Goal: Task Accomplishment & Management: Use online tool/utility

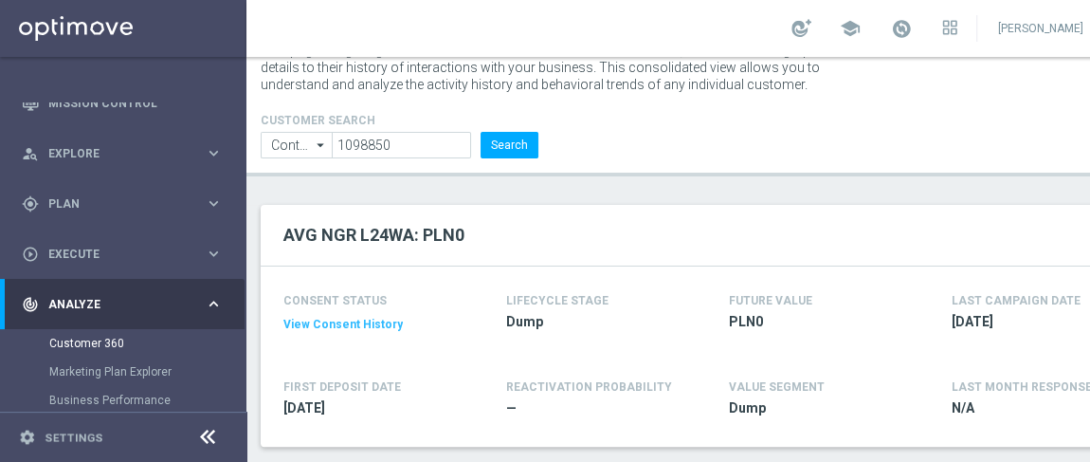
scroll to position [33, 0]
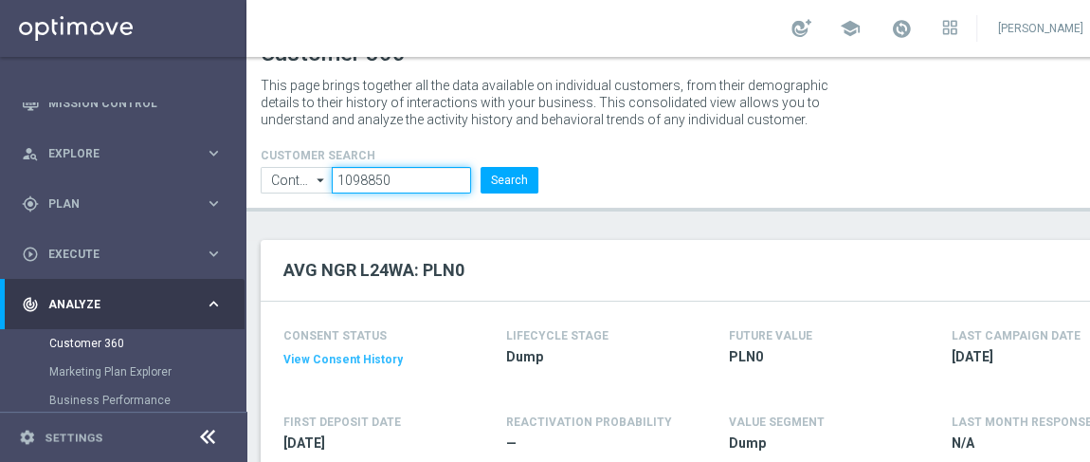
click at [402, 184] on input "1098850" at bounding box center [402, 180] width 140 height 27
paste input "129944"
type input "1129944"
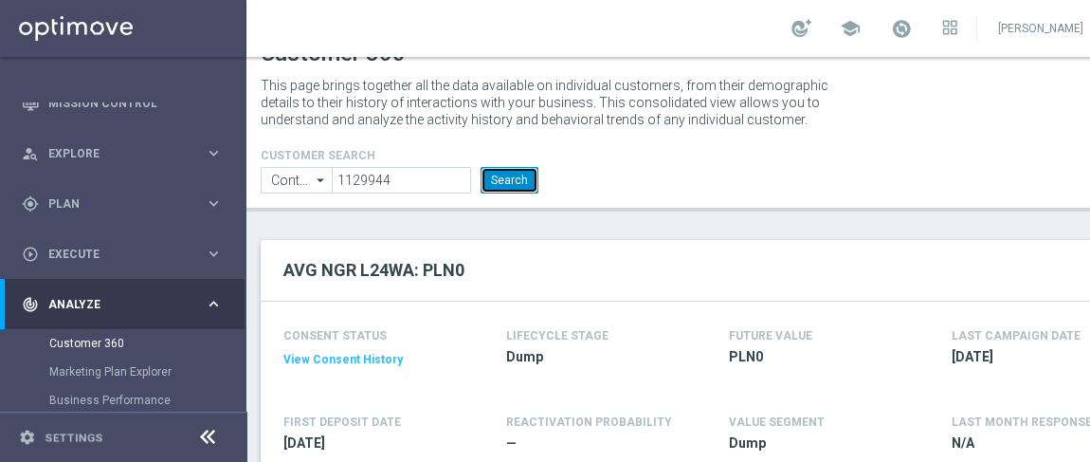
click at [504, 175] on button "Search" at bounding box center [510, 180] width 58 height 27
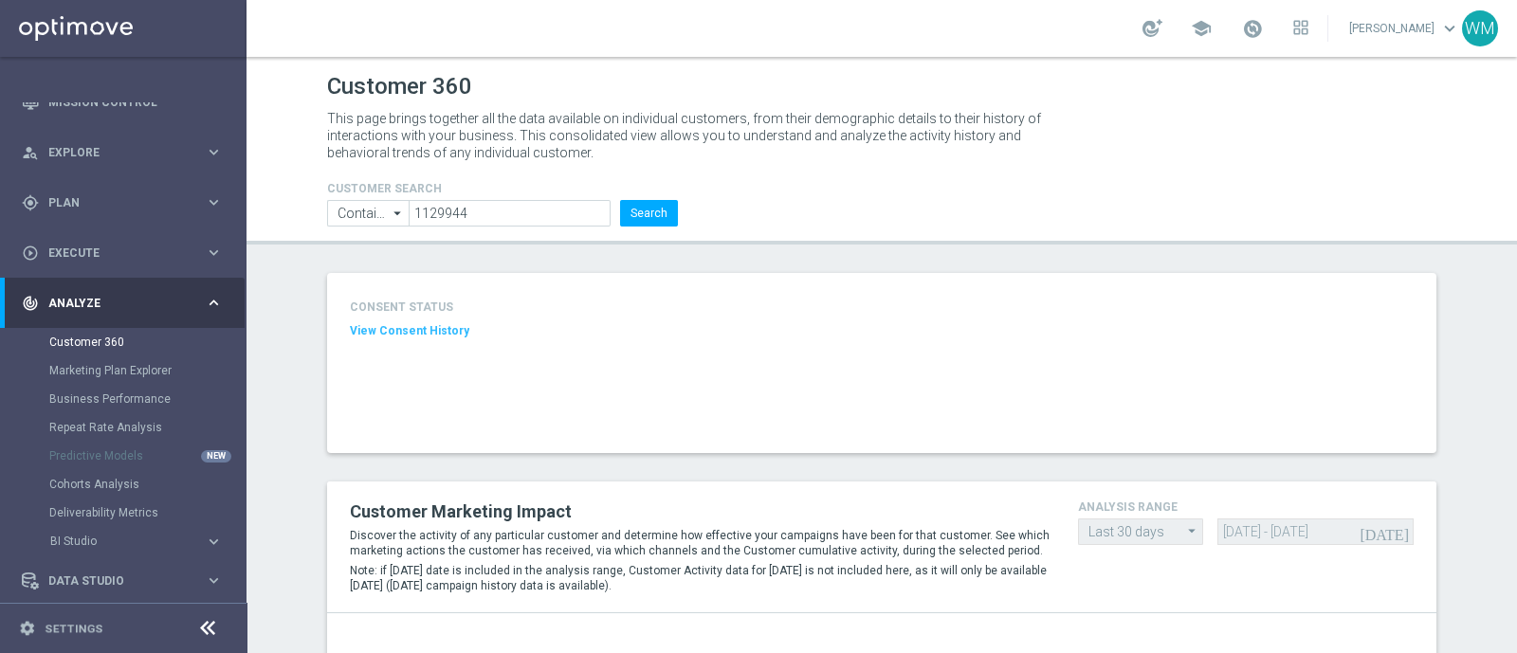
scroll to position [76, 0]
click at [883, 305] on div "CONSENT STATUS View Consent History" at bounding box center [881, 363] width 1109 height 180
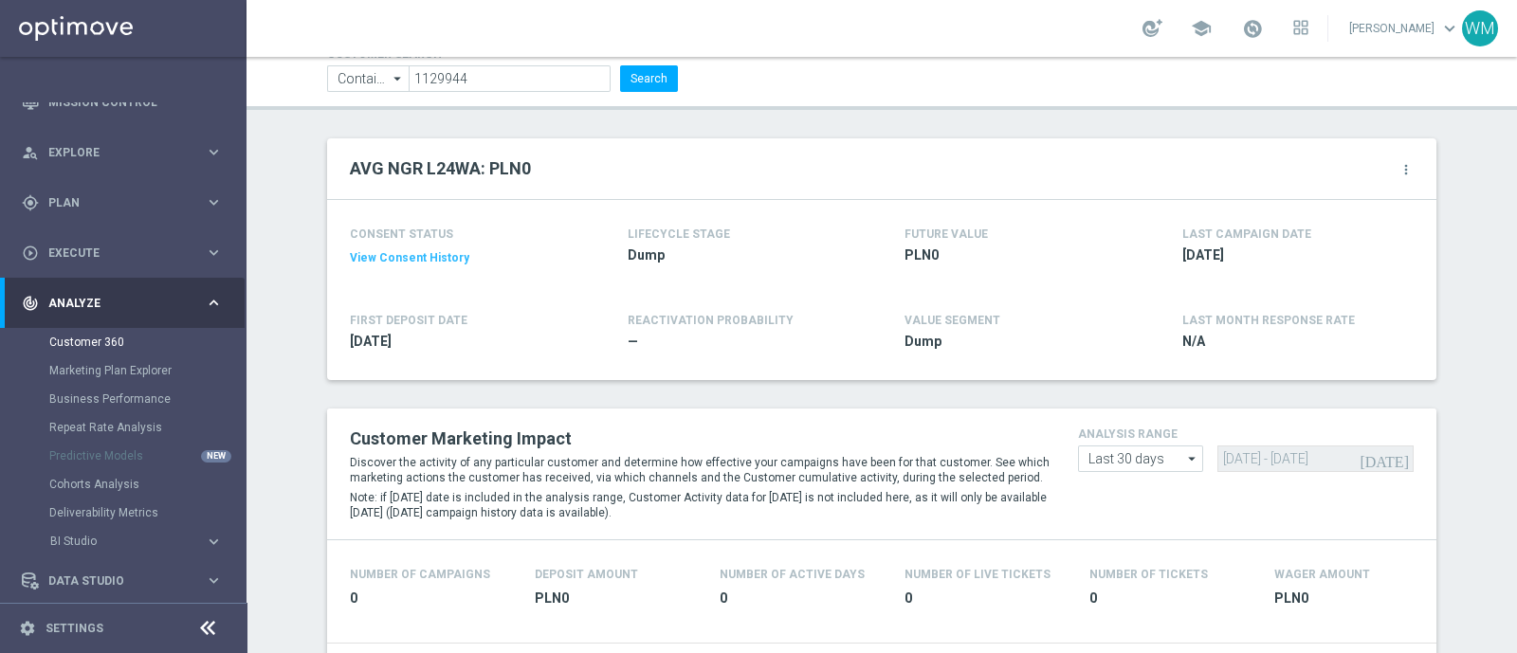
scroll to position [0, 0]
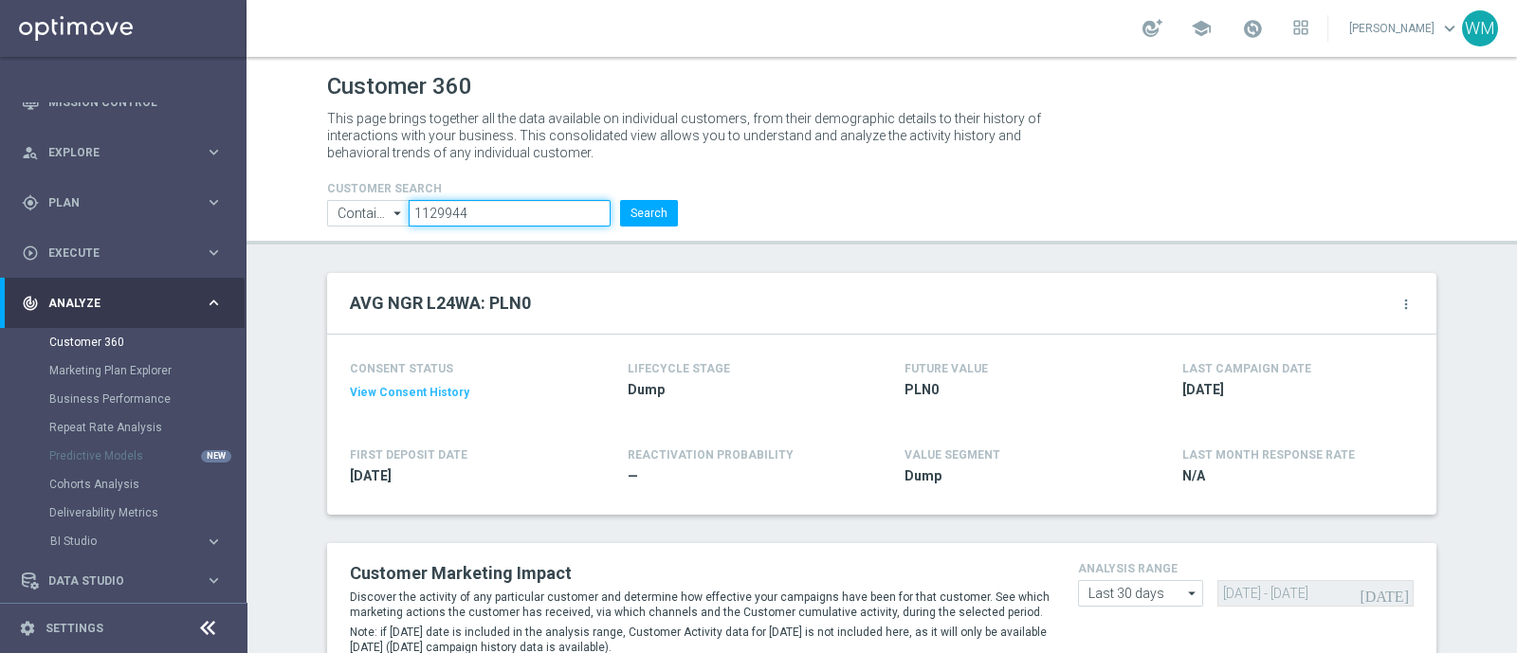
click at [543, 209] on input "1129944" at bounding box center [510, 213] width 202 height 27
click at [501, 206] on input "1129944" at bounding box center [510, 213] width 202 height 27
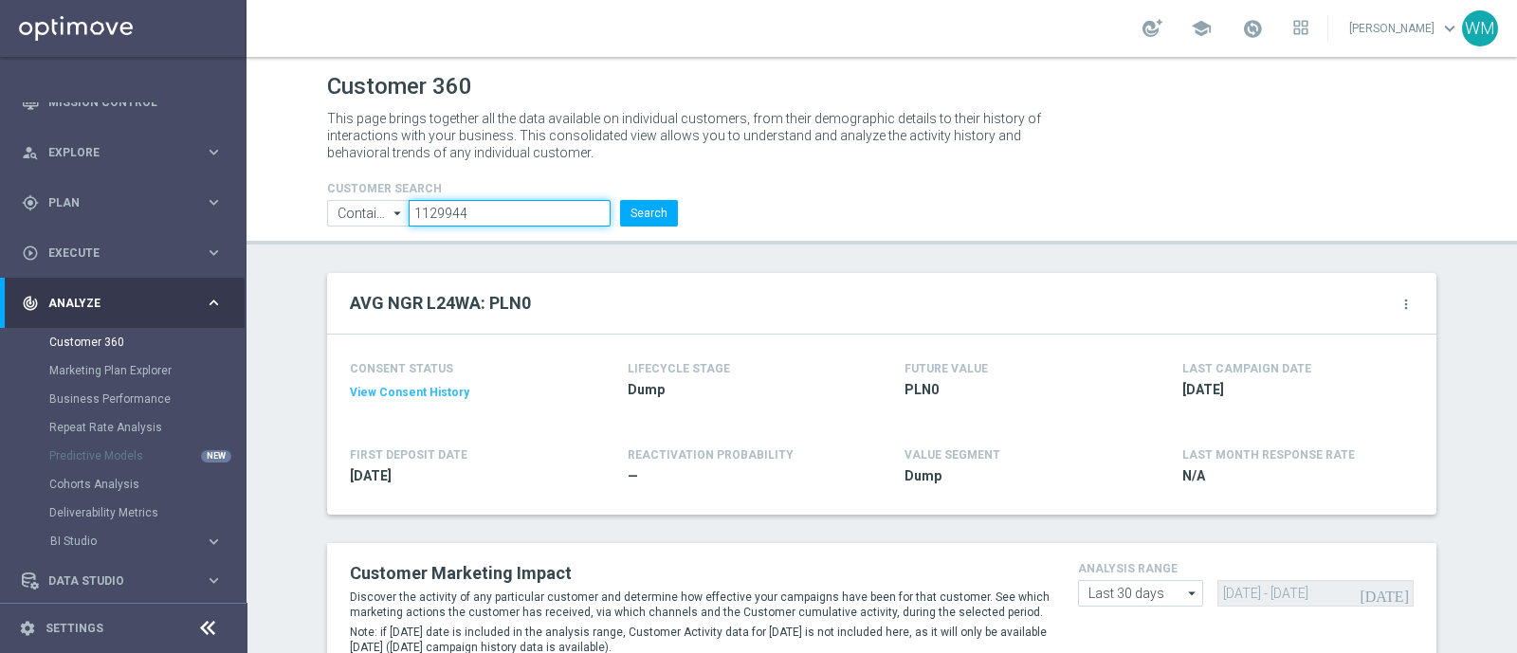
click at [501, 206] on input "1129944" at bounding box center [510, 213] width 202 height 27
click at [104, 155] on span "Explore" at bounding box center [126, 152] width 156 height 11
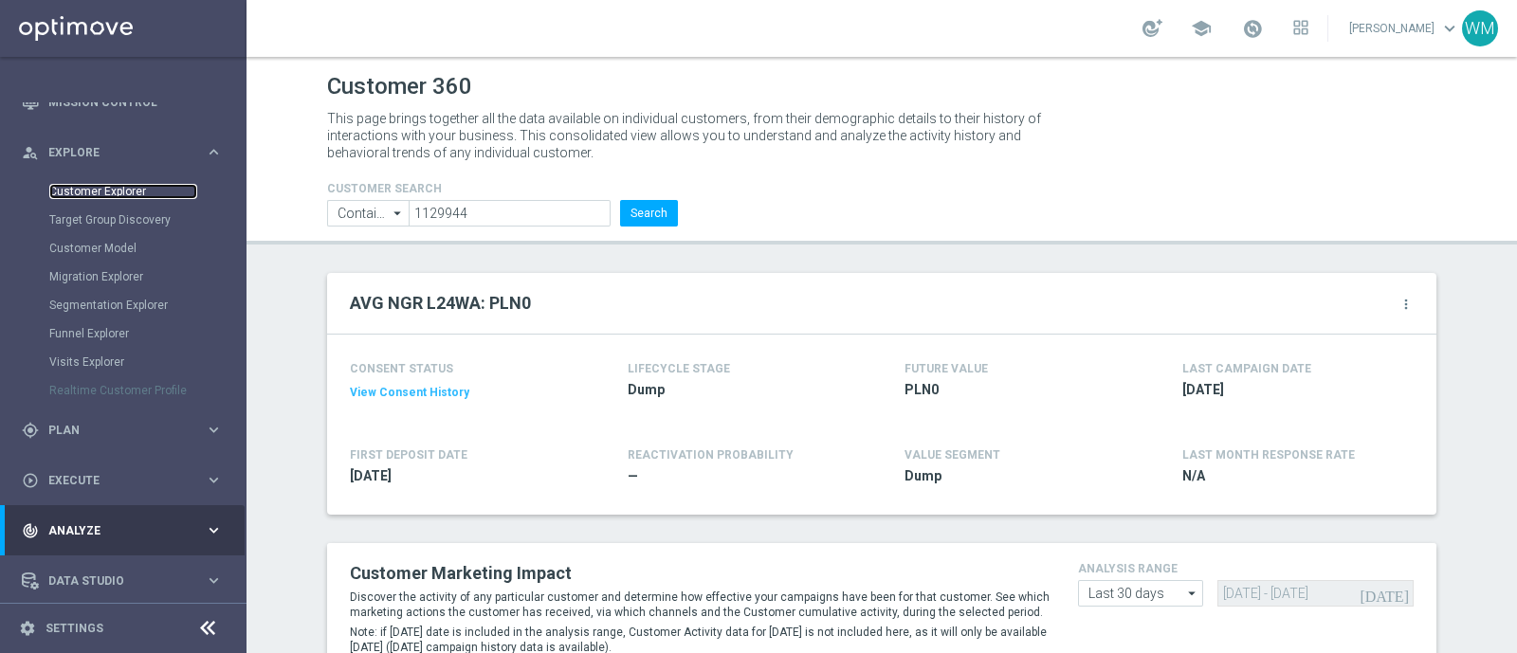
click at [103, 196] on link "Customer Explorer" at bounding box center [123, 191] width 148 height 15
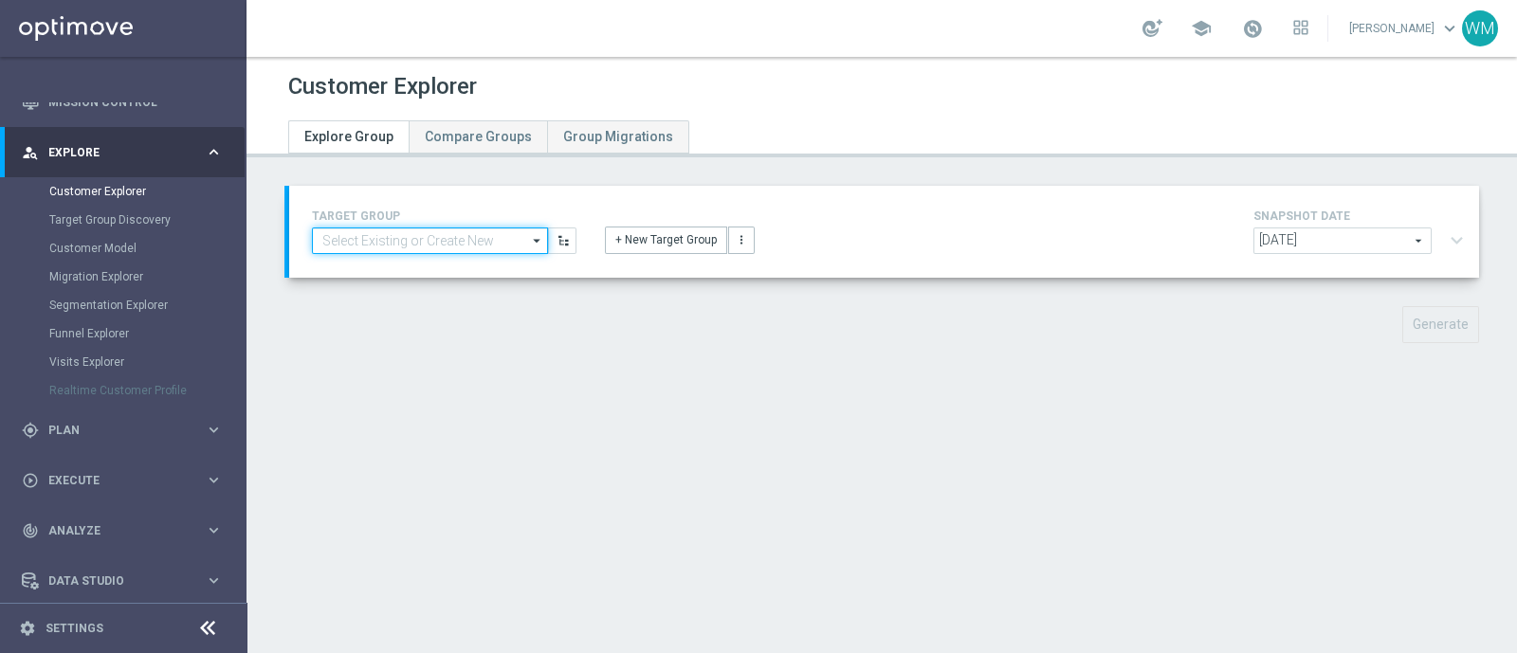
click at [457, 239] on input at bounding box center [430, 241] width 236 height 27
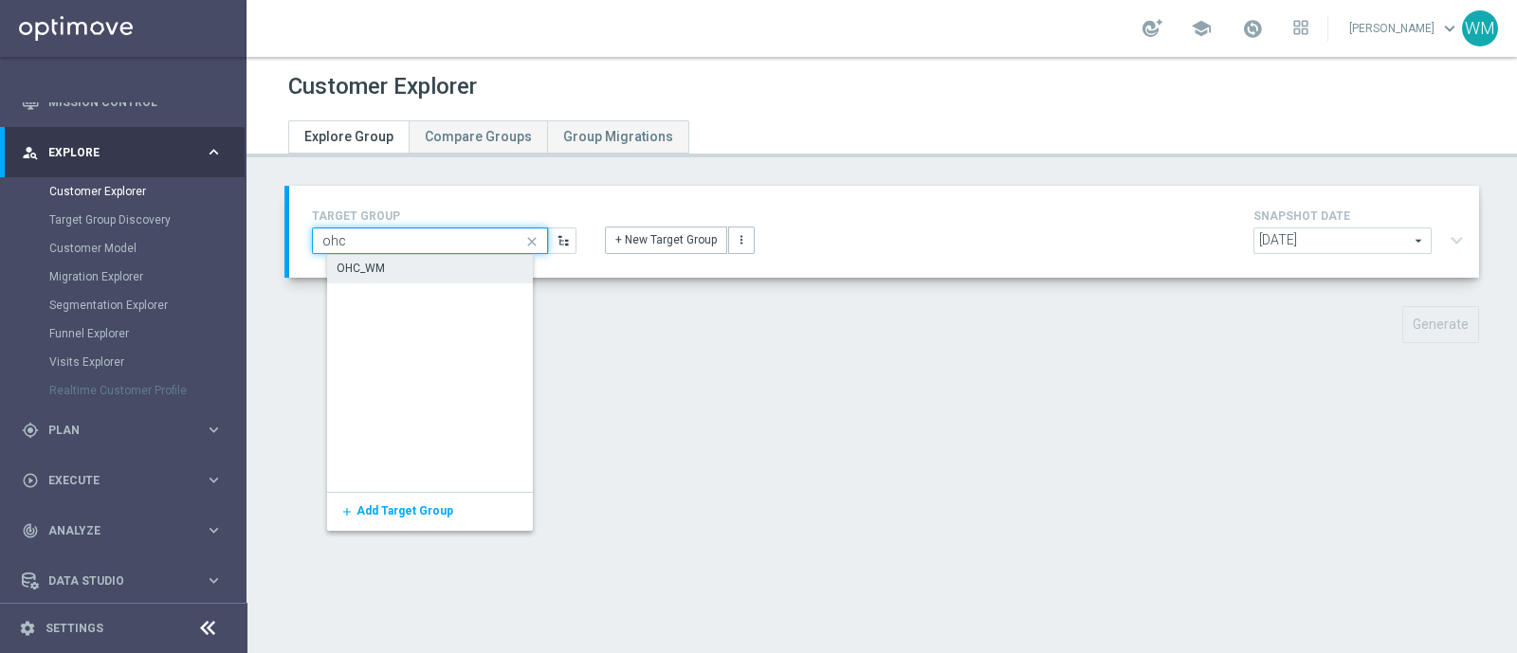
type input "ohc"
click at [454, 259] on div "OHC_WM" at bounding box center [442, 268] width 231 height 27
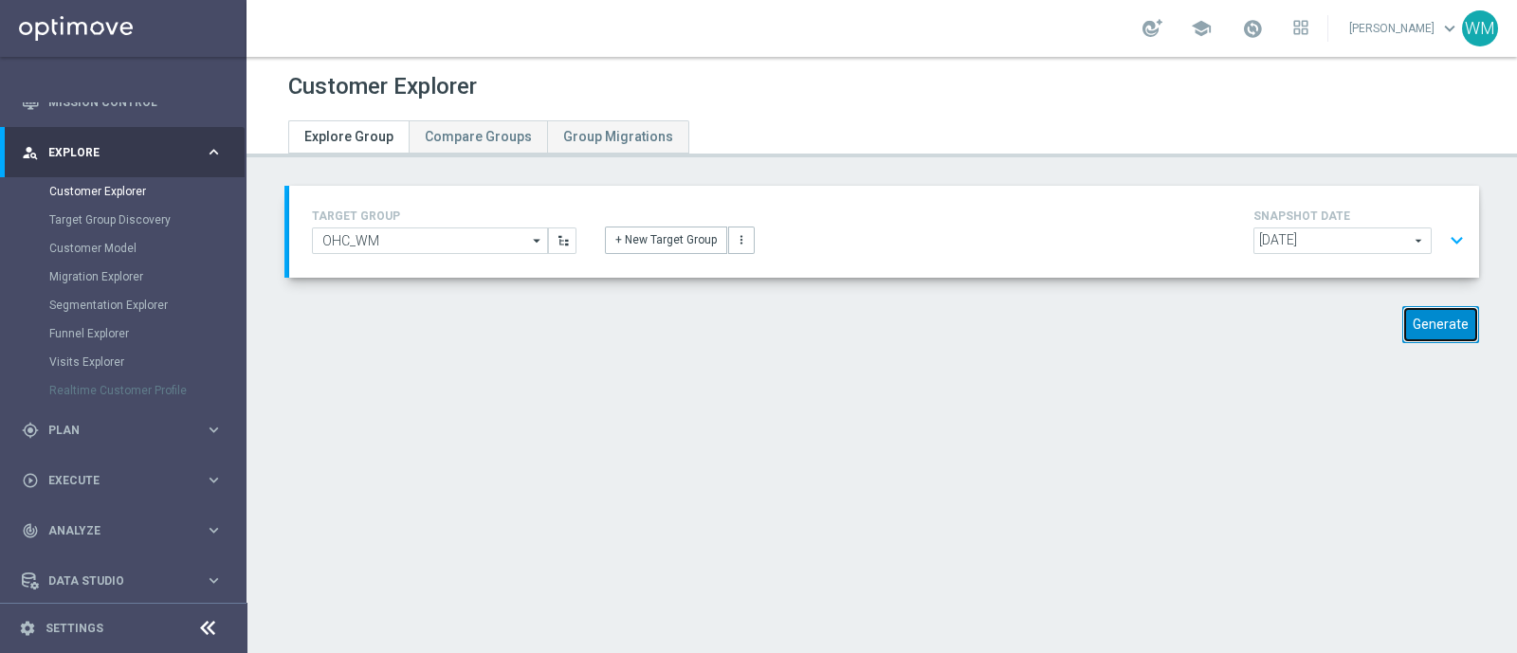
click at [1089, 316] on button "Generate" at bounding box center [1440, 324] width 77 height 37
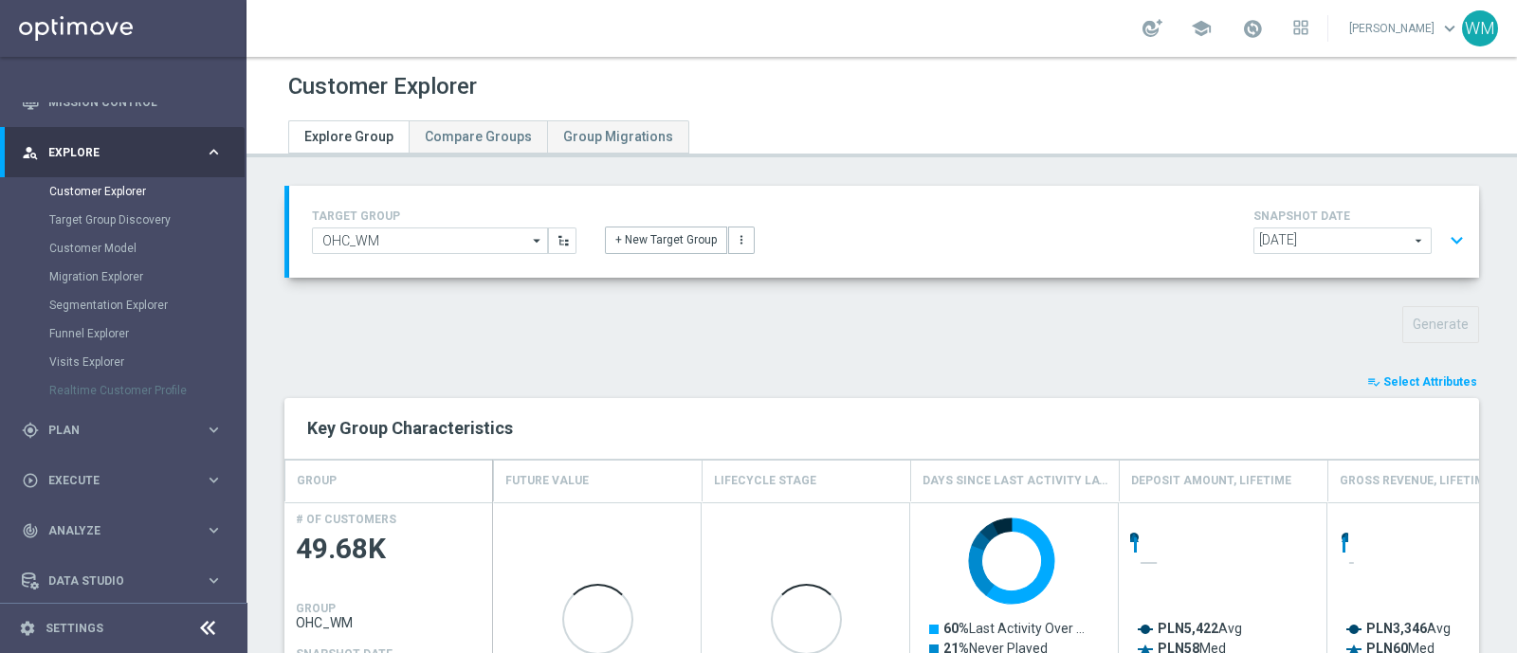
click at [1089, 239] on button "expand_more" at bounding box center [1456, 241] width 27 height 36
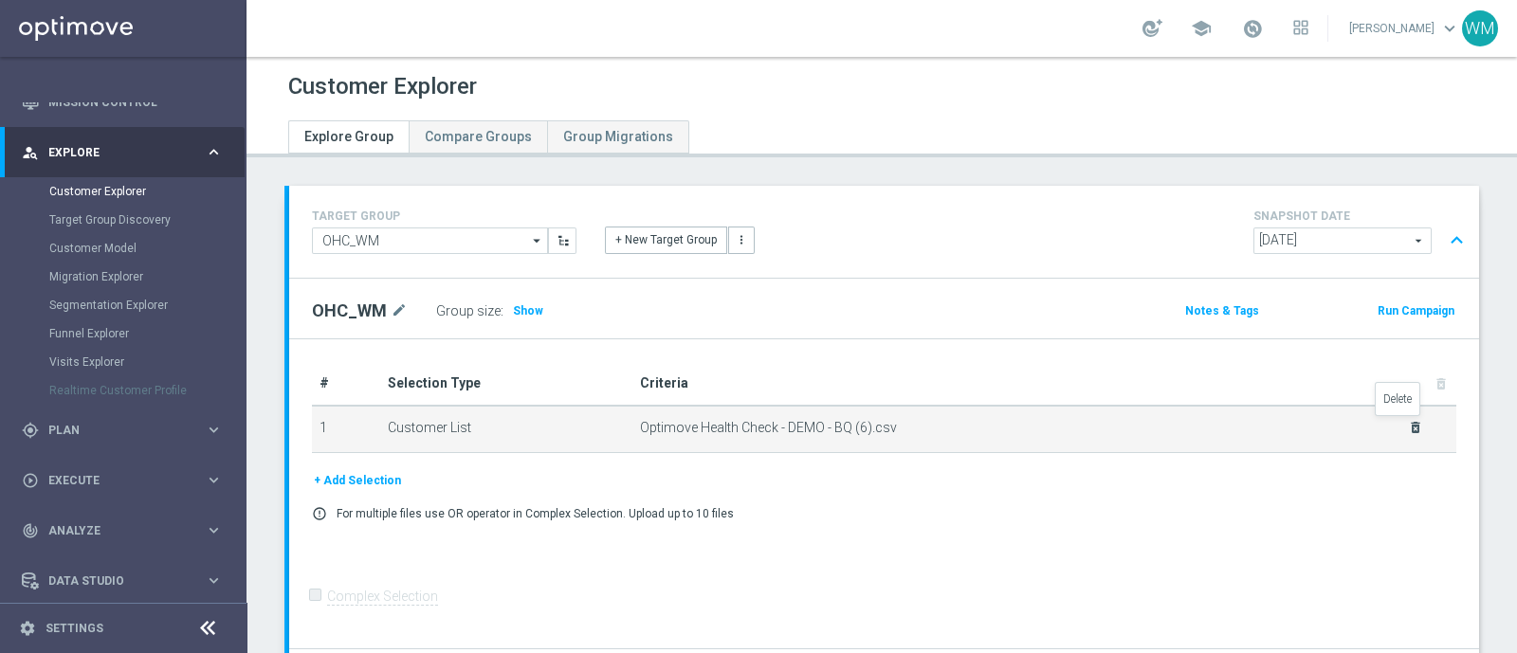
click at [1089, 428] on icon "delete_forever" at bounding box center [1415, 427] width 15 height 15
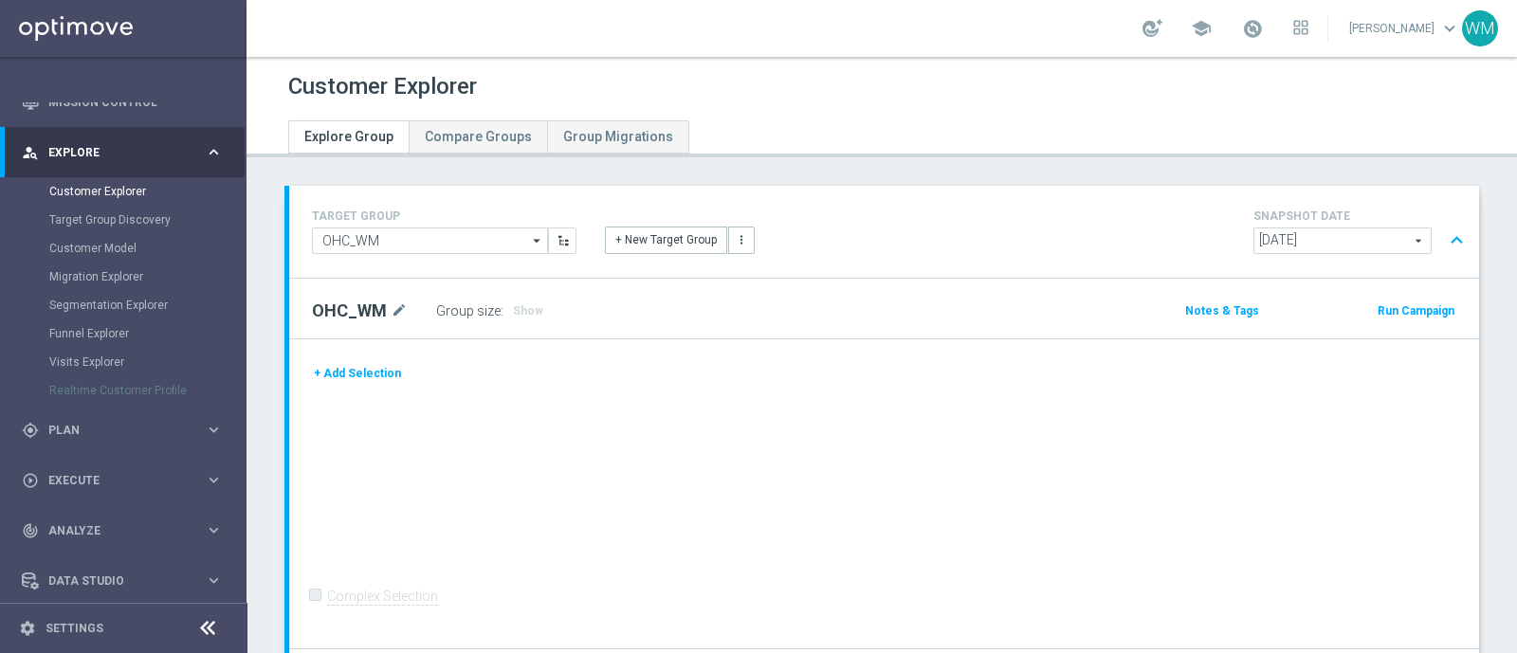
click at [380, 379] on button "+ Add Selection" at bounding box center [357, 373] width 91 height 21
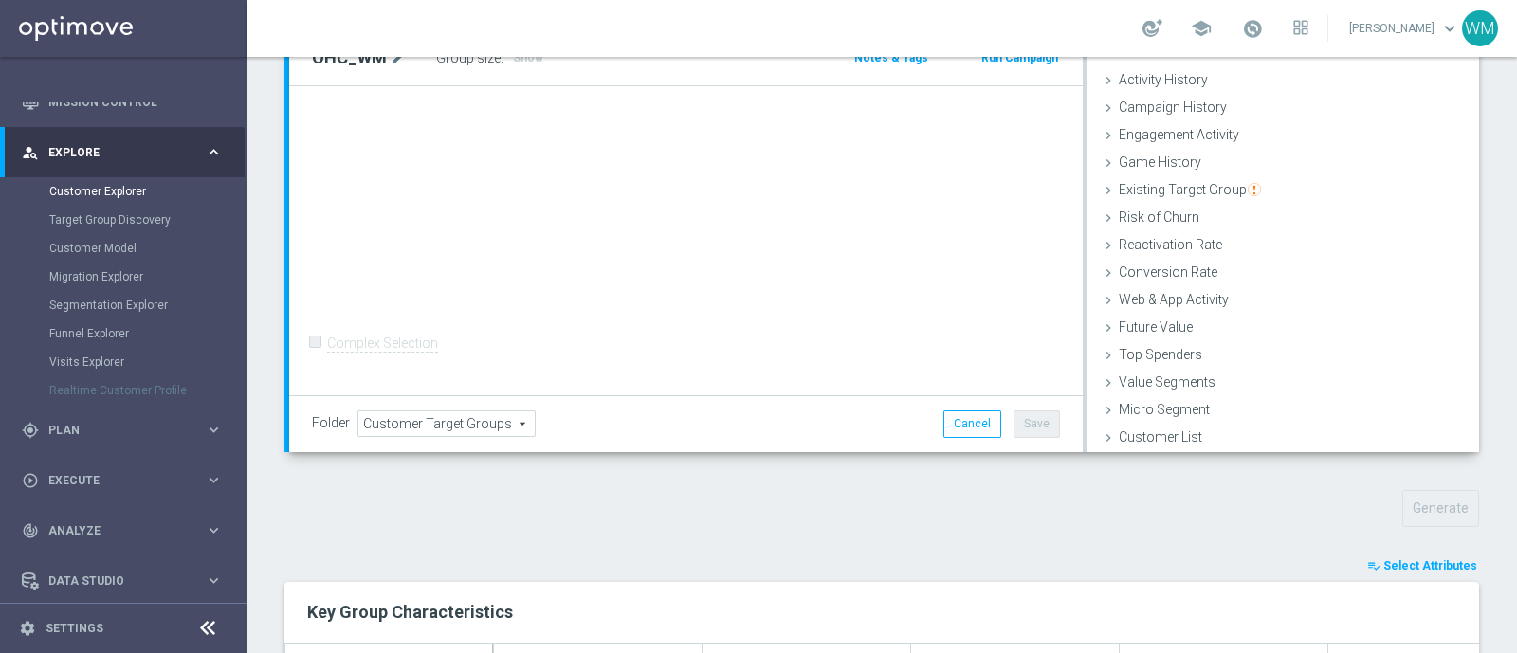
scroll to position [294, 0]
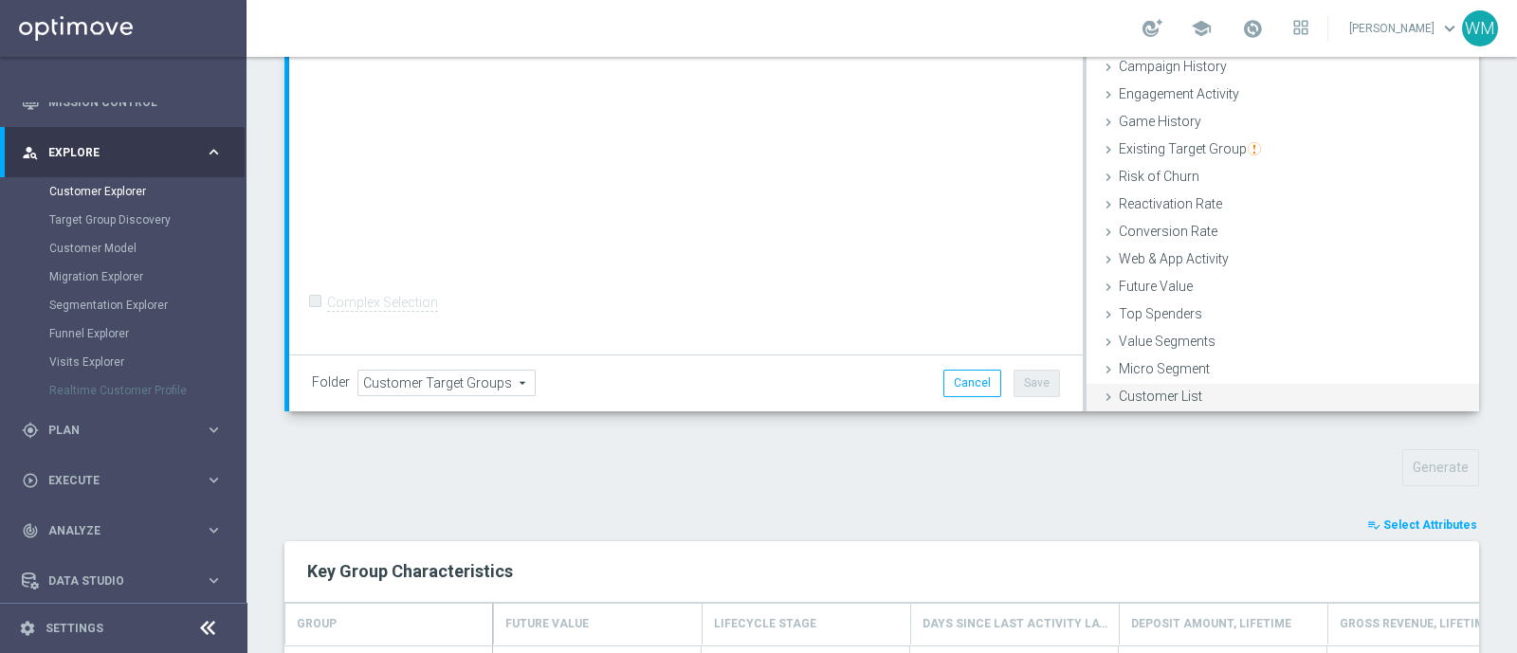
click at [1089, 392] on span "Customer List" at bounding box center [1160, 396] width 83 height 15
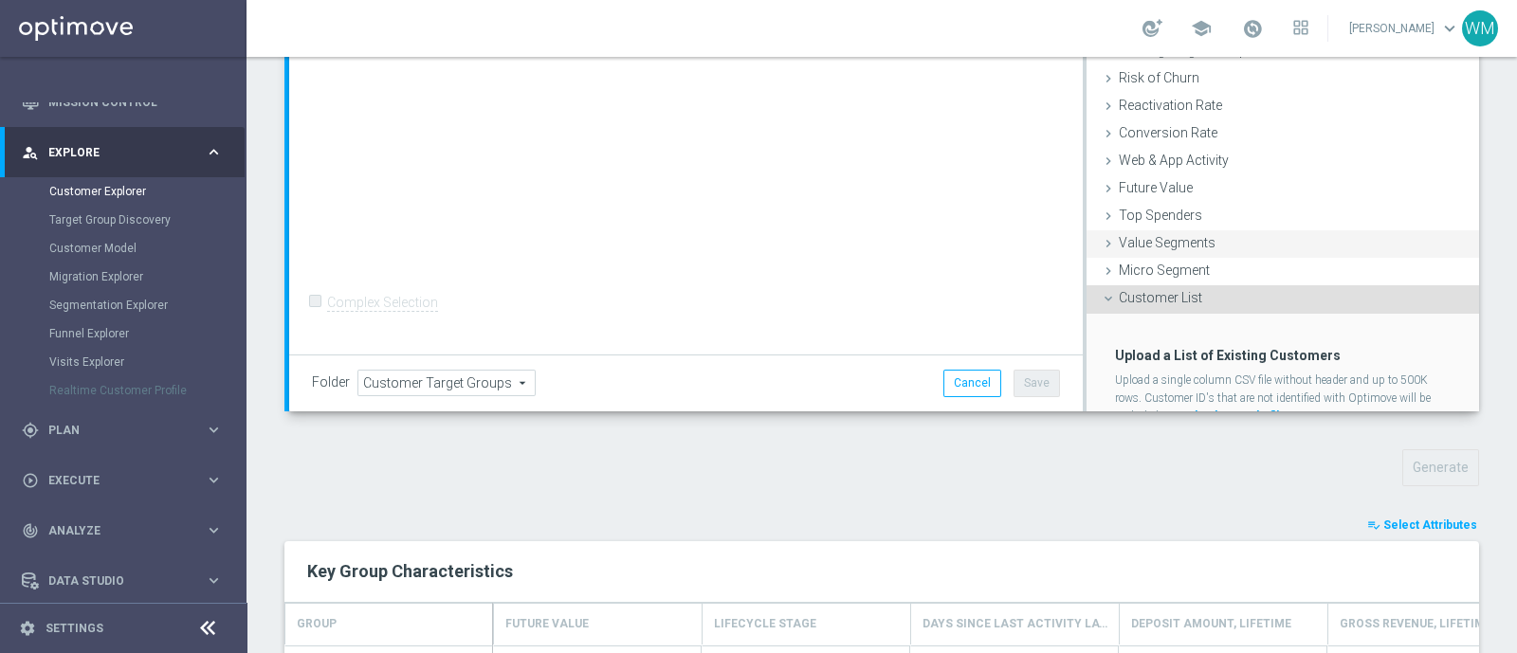
scroll to position [249, 0]
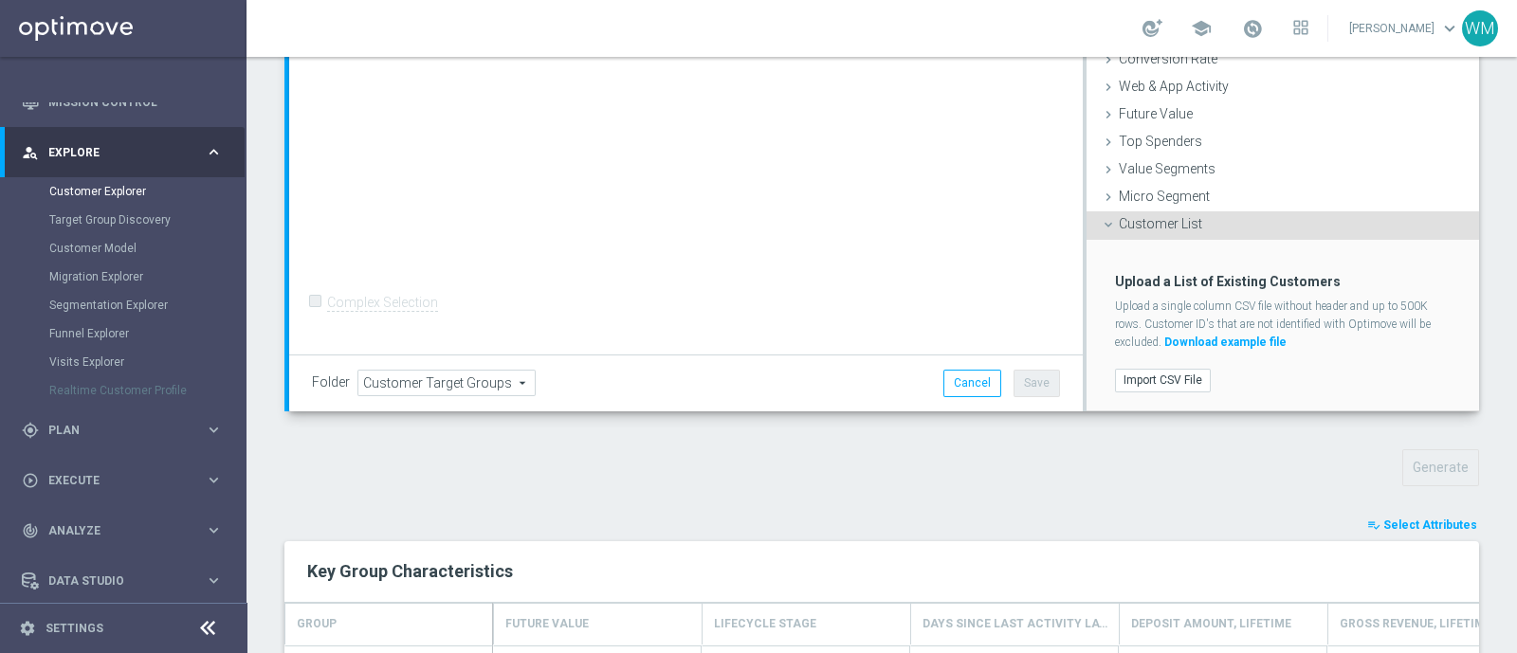
click at [1089, 365] on div "Import CSV File" at bounding box center [1283, 380] width 364 height 31
click at [1089, 373] on label "Import CSV File" at bounding box center [1163, 381] width 96 height 24
click at [0, 0] on input "Import CSV File" at bounding box center [0, 0] width 0 height 0
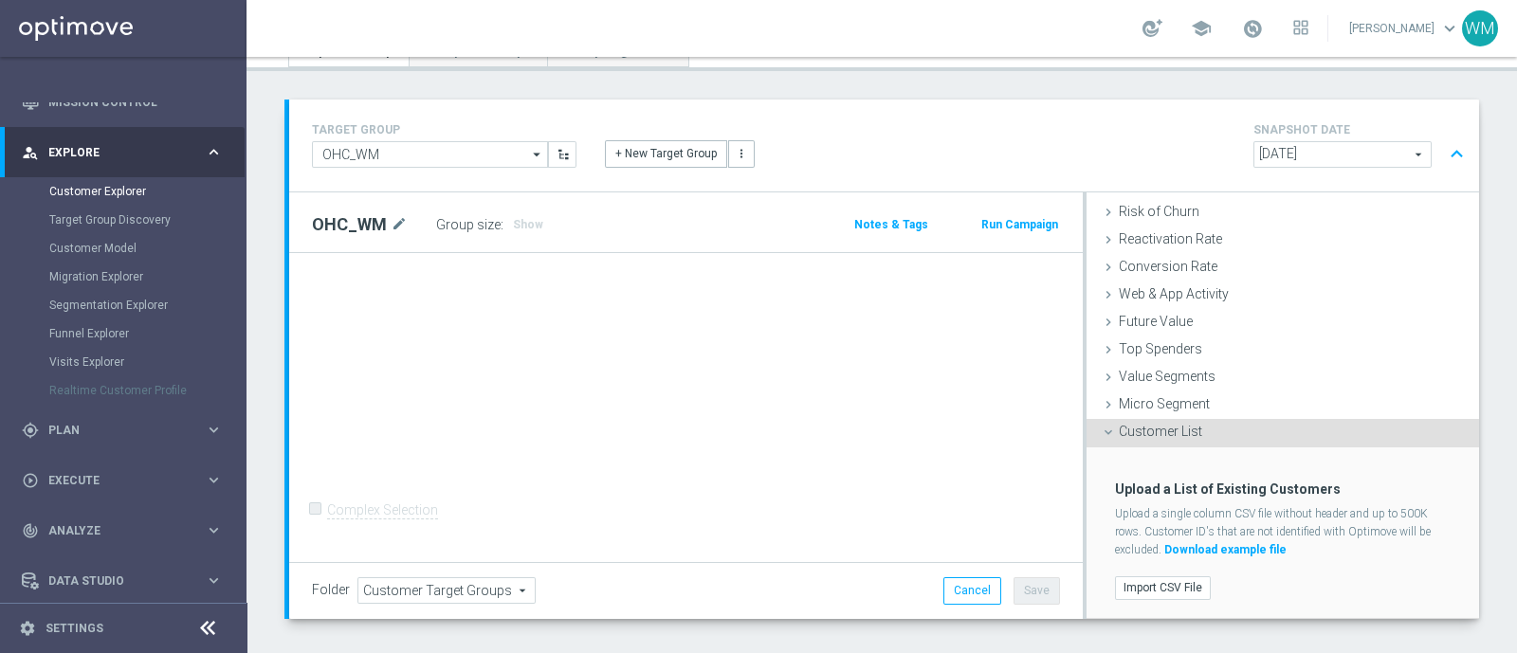
scroll to position [138, 0]
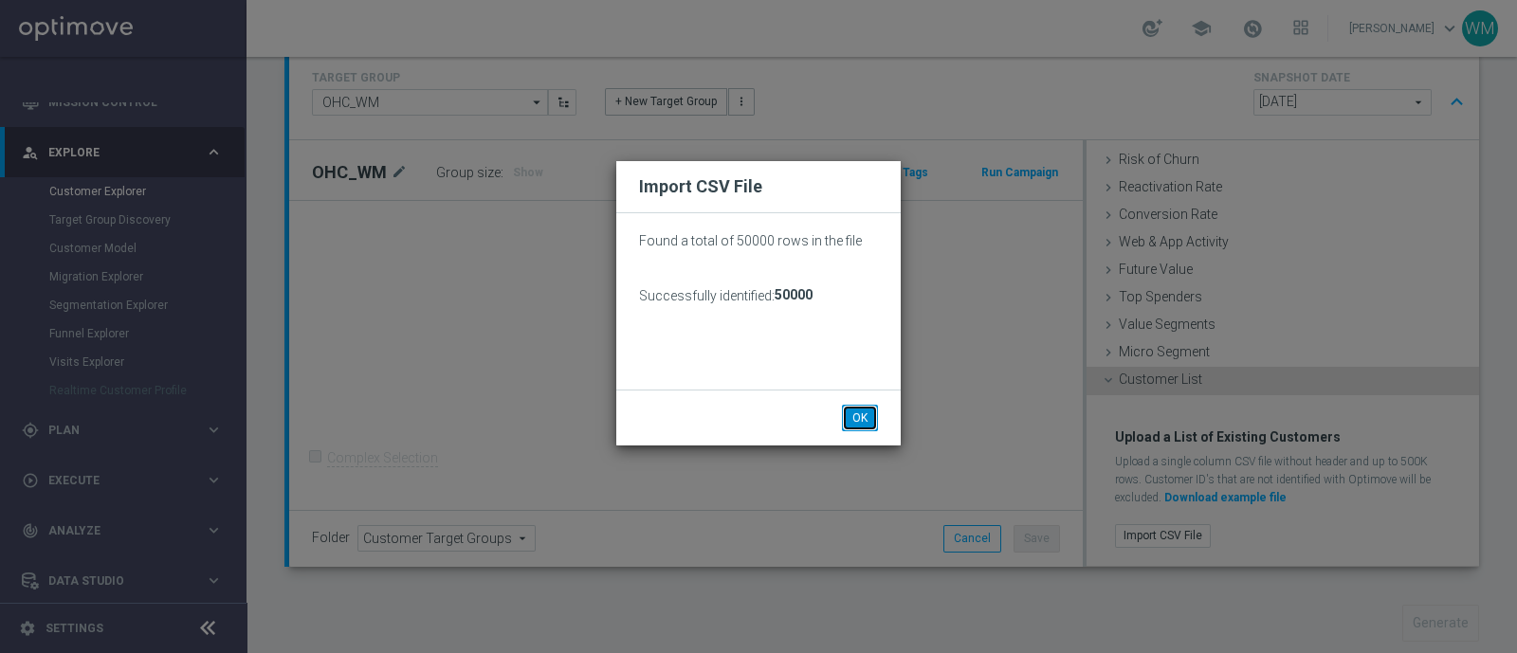
click at [863, 422] on button "OK" at bounding box center [860, 418] width 36 height 27
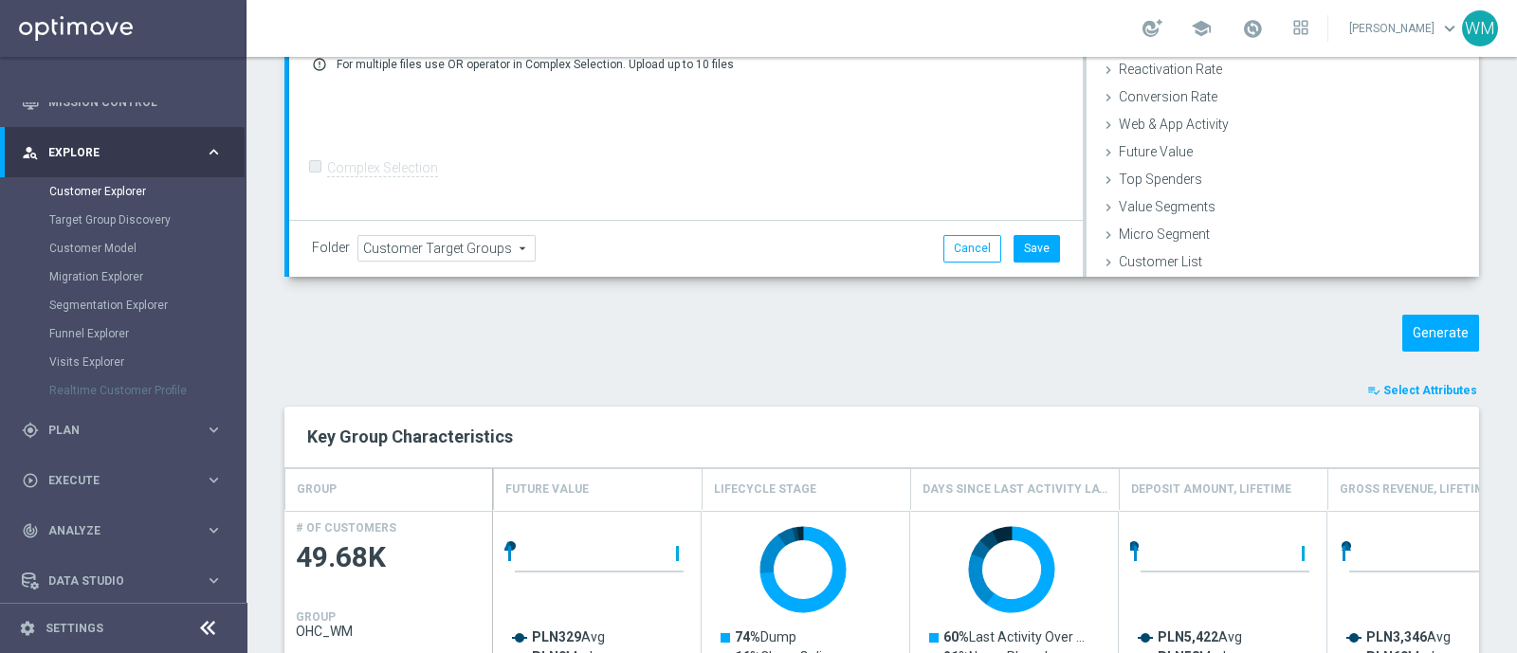
scroll to position [517, 0]
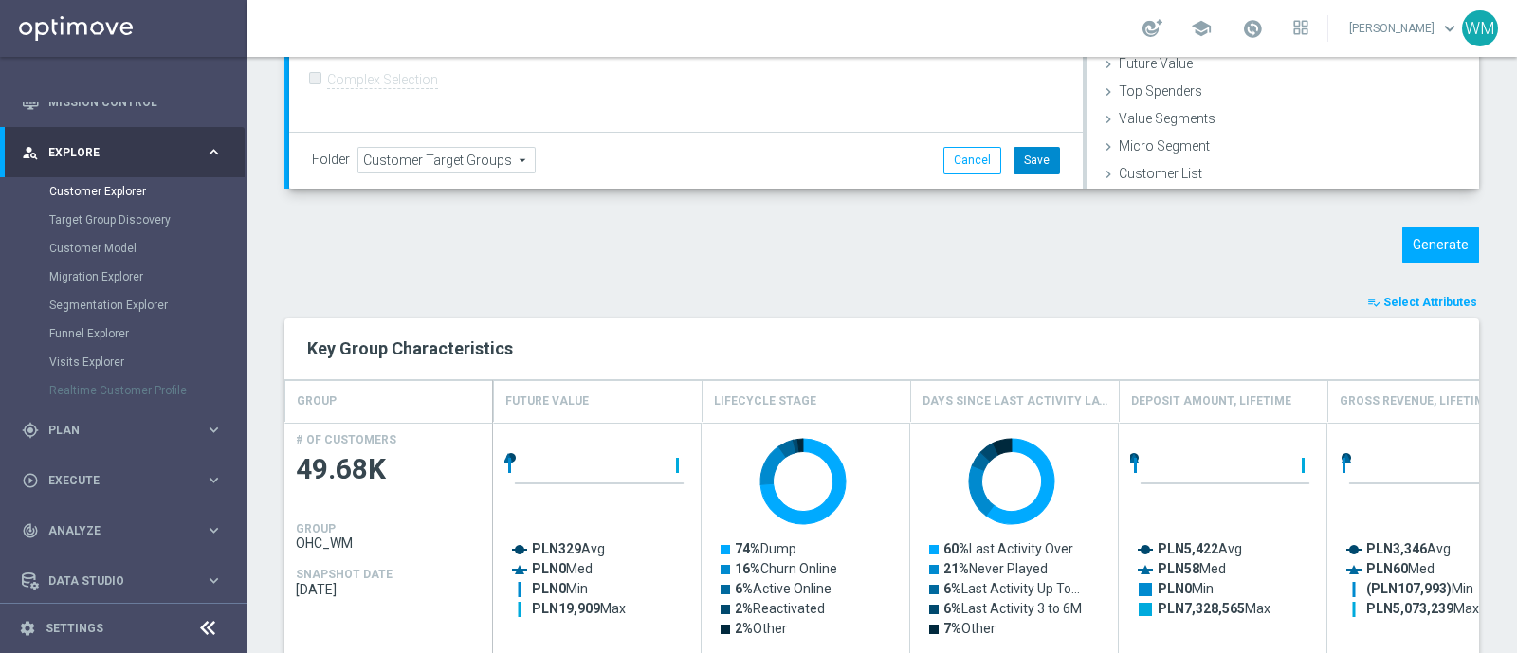
click at [1032, 170] on button "Save" at bounding box center [1036, 160] width 46 height 27
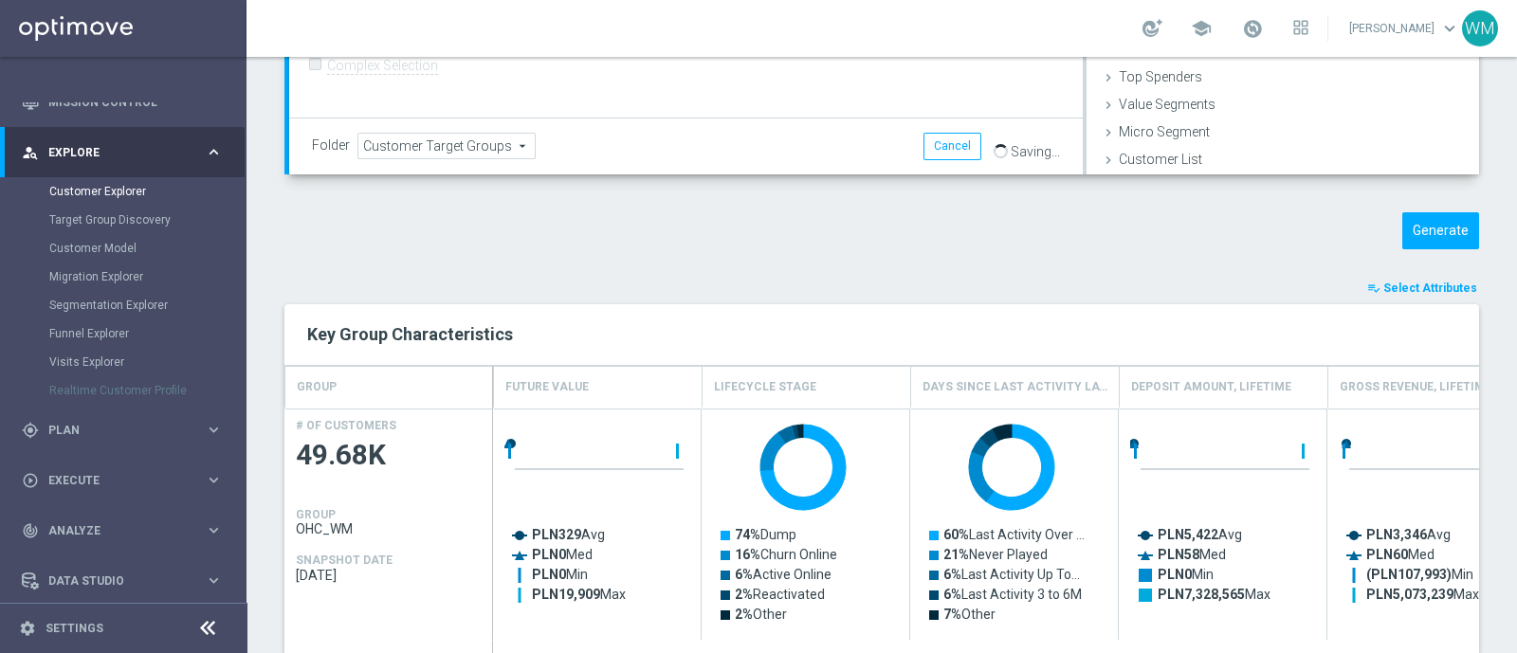
scroll to position [532, 0]
click at [774, 225] on div "Generate" at bounding box center [881, 229] width 1223 height 37
click at [1089, 235] on button "Generate" at bounding box center [1440, 229] width 77 height 37
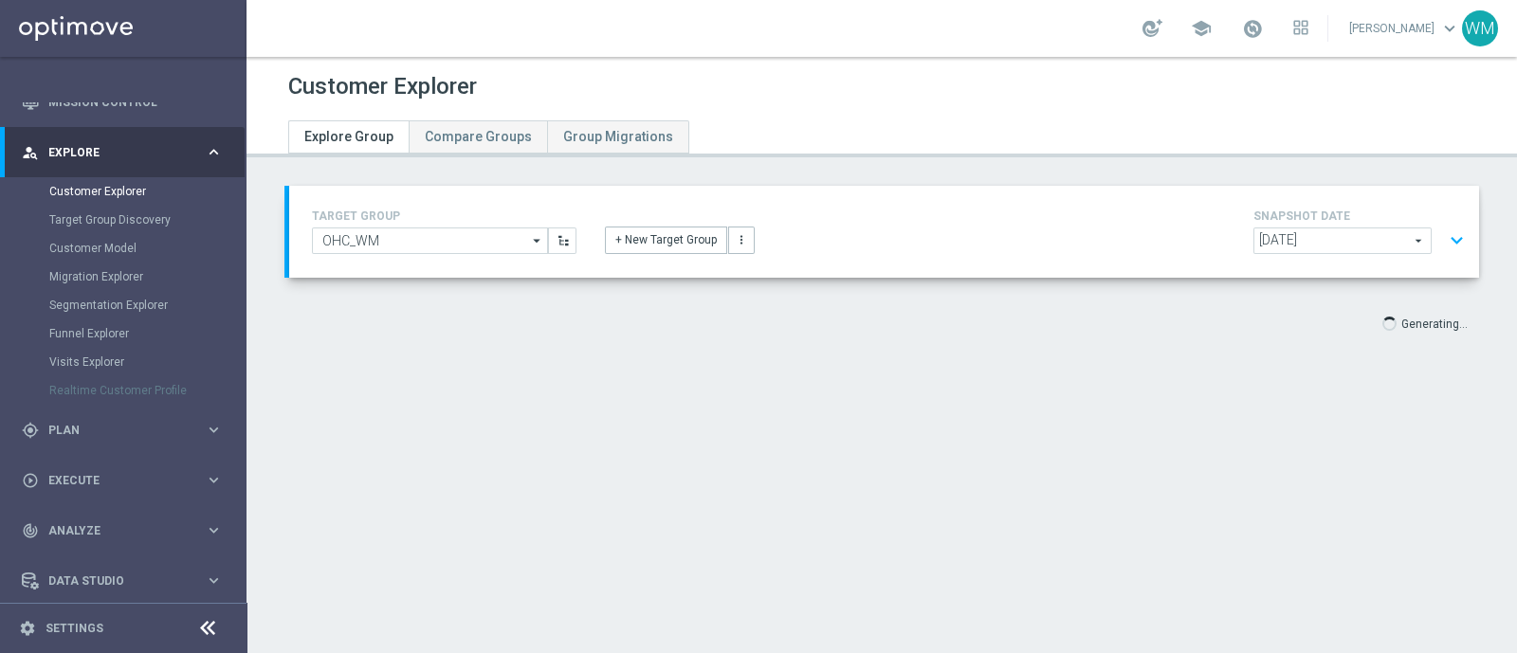
scroll to position [0, 0]
click at [1089, 237] on button "expand_more" at bounding box center [1456, 241] width 27 height 36
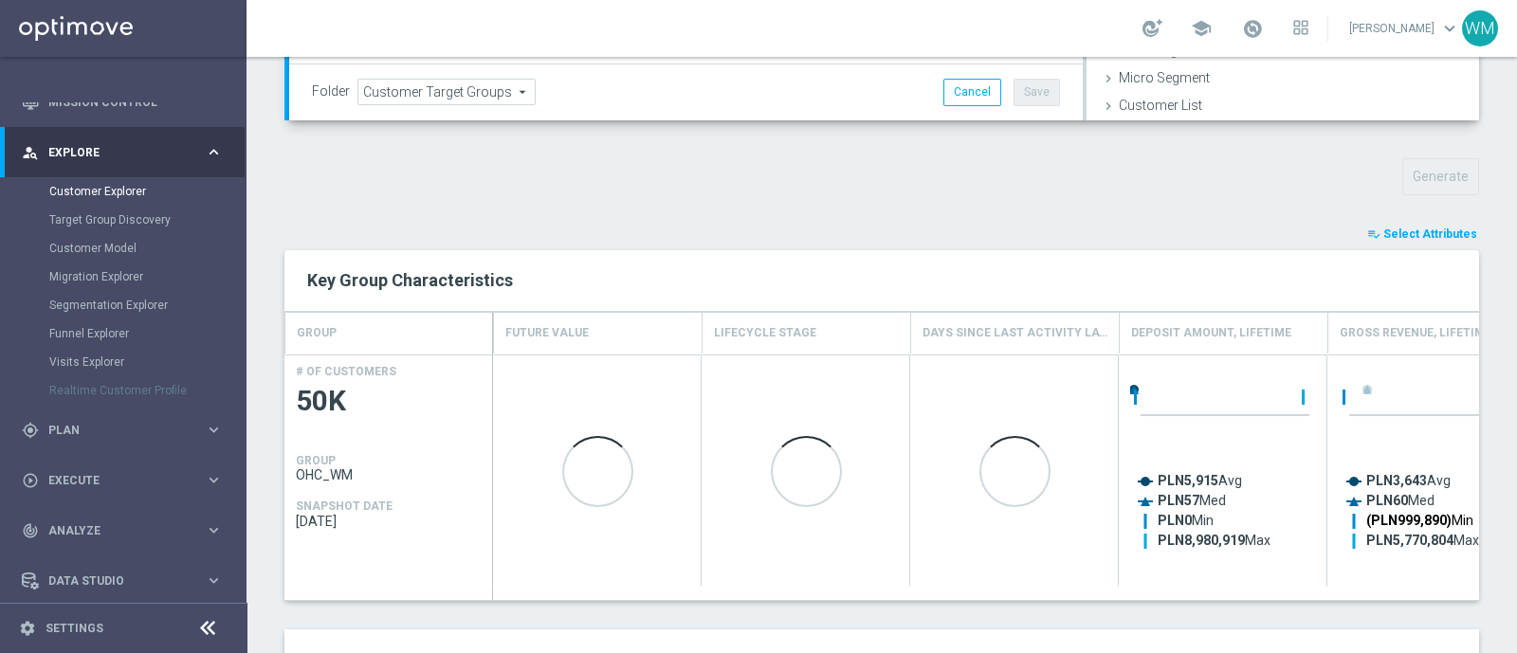
scroll to position [582, 0]
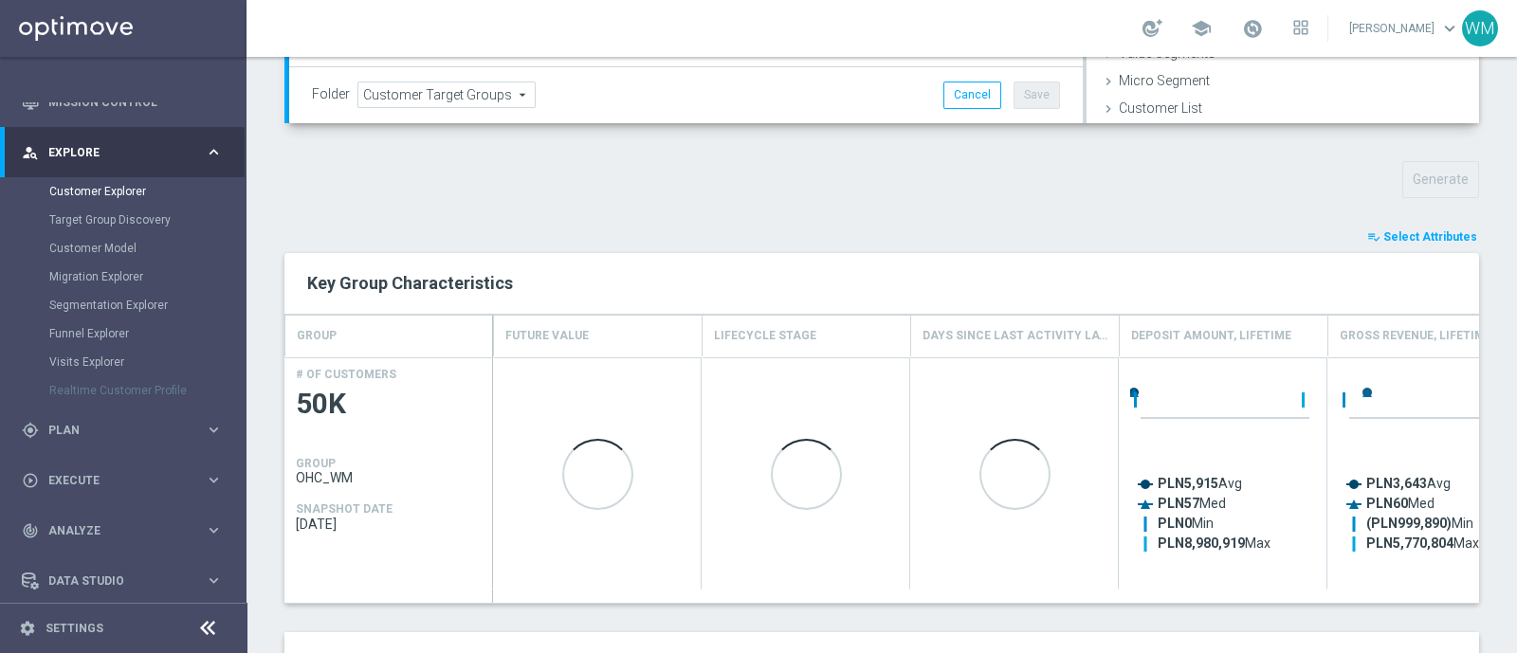
click at [1089, 238] on span "Select Attributes" at bounding box center [1430, 236] width 94 height 13
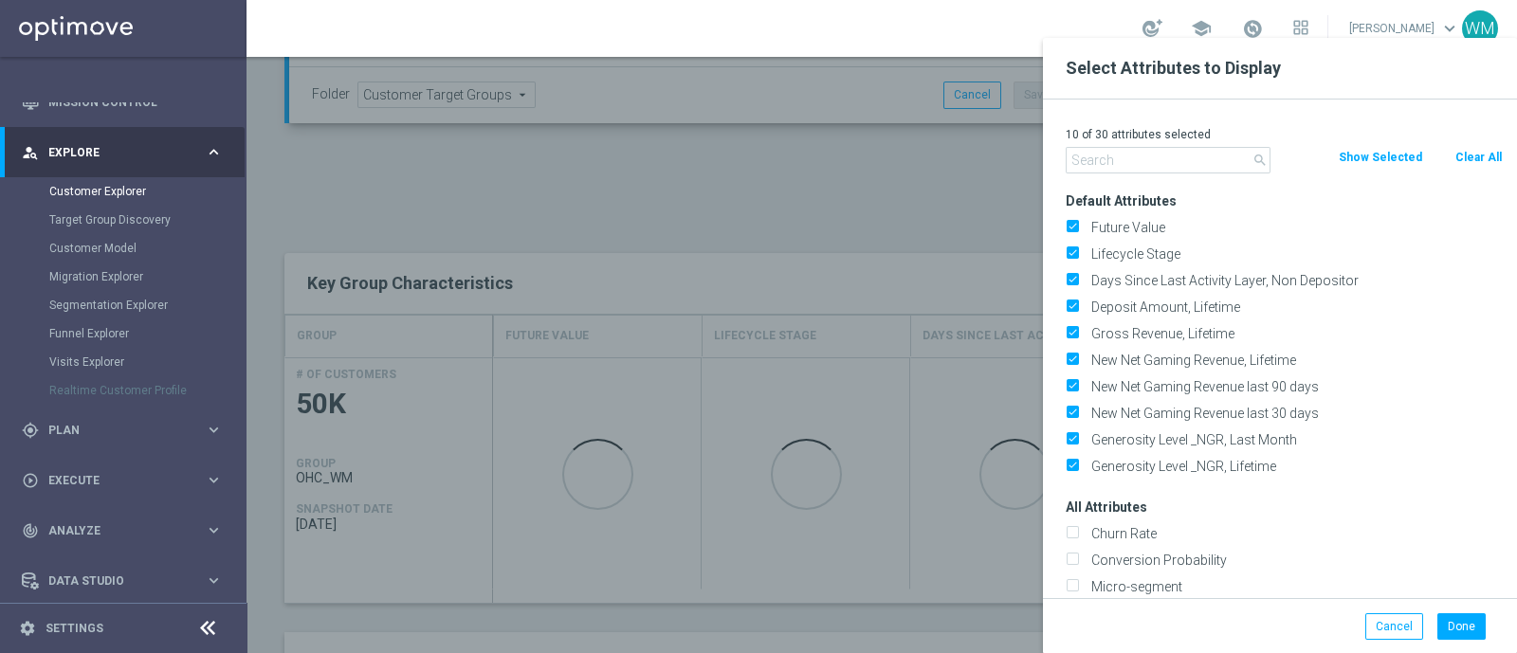
click at [1089, 160] on button "Clear All" at bounding box center [1478, 157] width 50 height 21
checkbox input "false"
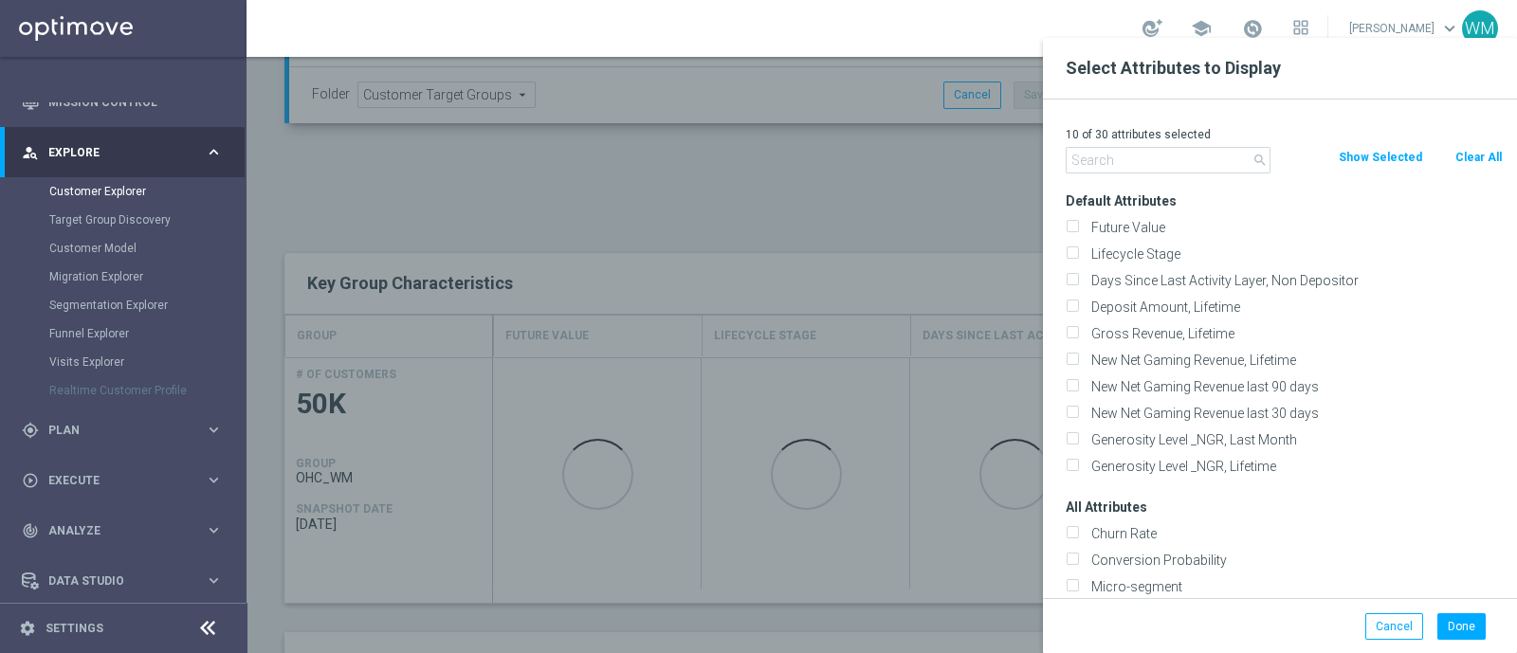
checkbox input "false"
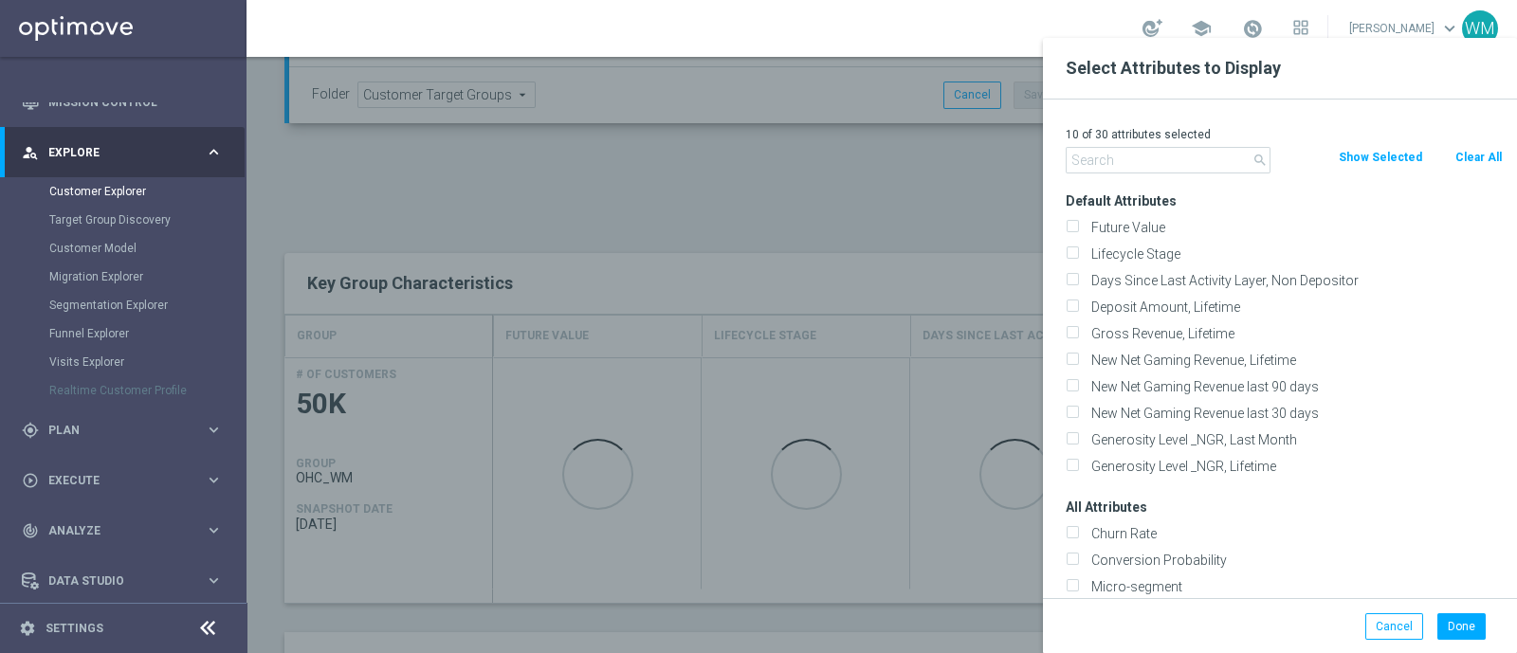
checkbox input "false"
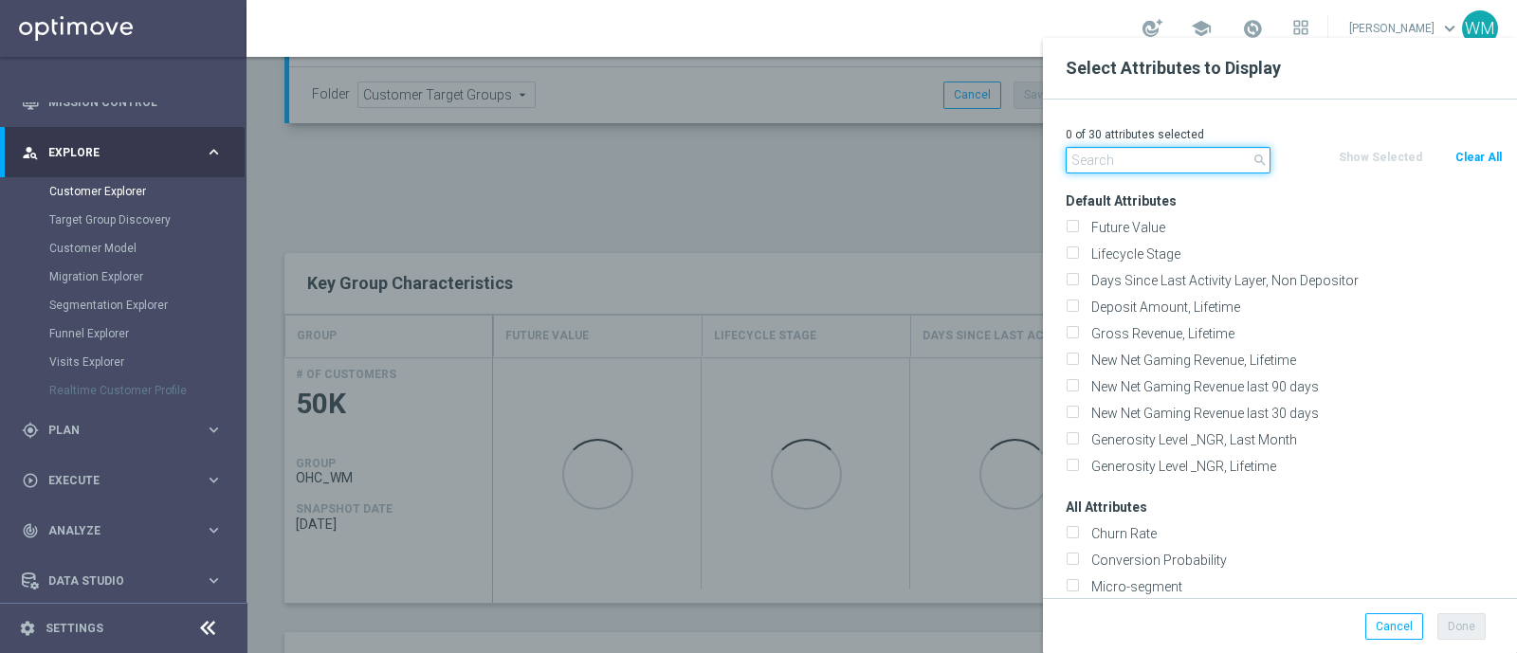
click at [1089, 159] on input "text" at bounding box center [1167, 160] width 205 height 27
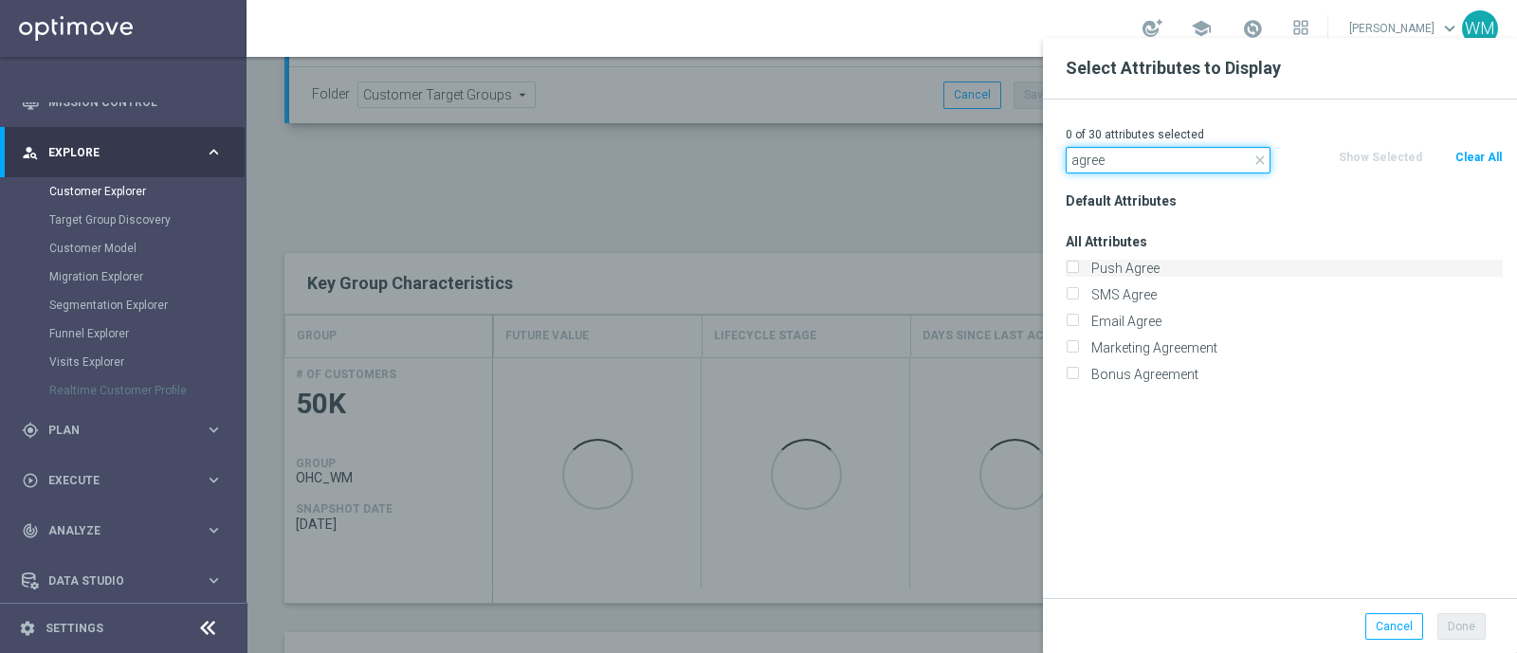
type input "agree"
click at [1089, 272] on label "Push Agree" at bounding box center [1293, 268] width 418 height 17
click at [1078, 272] on input "Push Agree" at bounding box center [1071, 270] width 12 height 12
checkbox input "true"
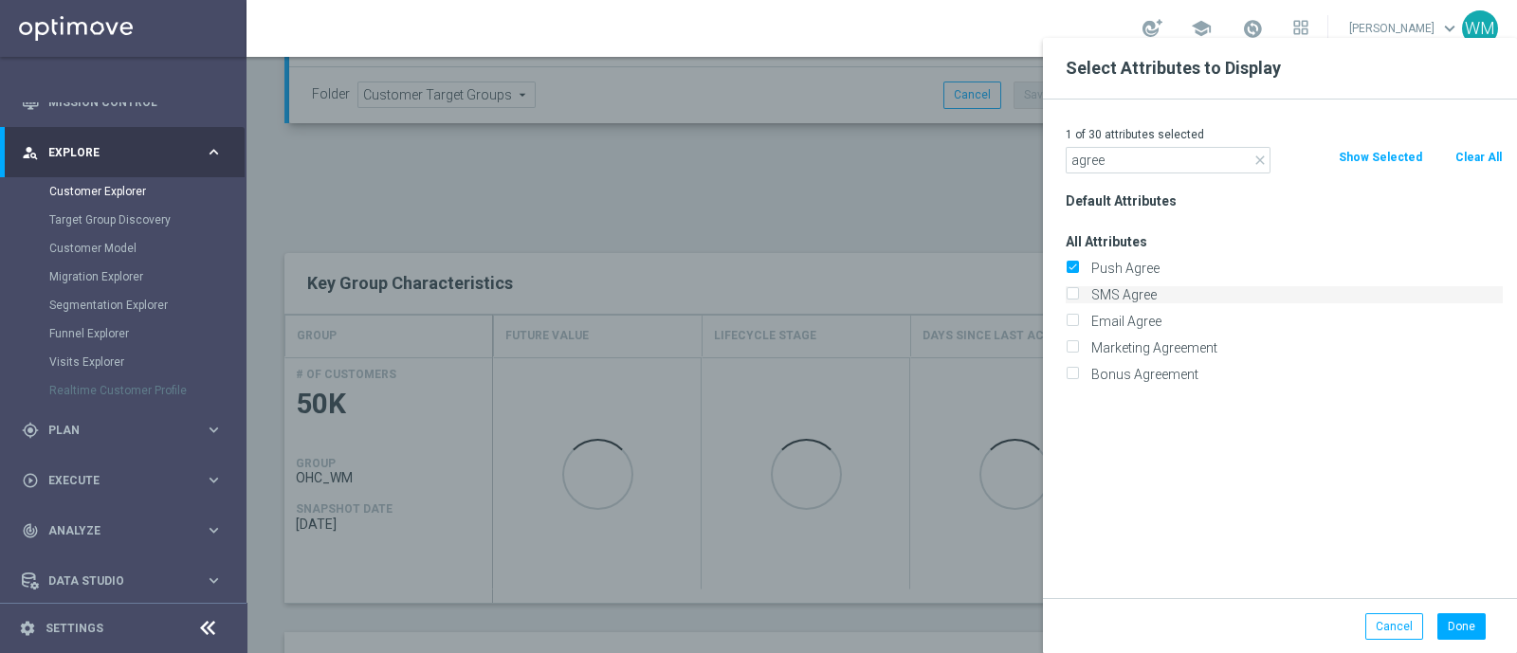
click at [1089, 287] on label "SMS Agree" at bounding box center [1293, 294] width 418 height 17
click at [1078, 291] on input "SMS Agree" at bounding box center [1071, 297] width 12 height 12
checkbox input "true"
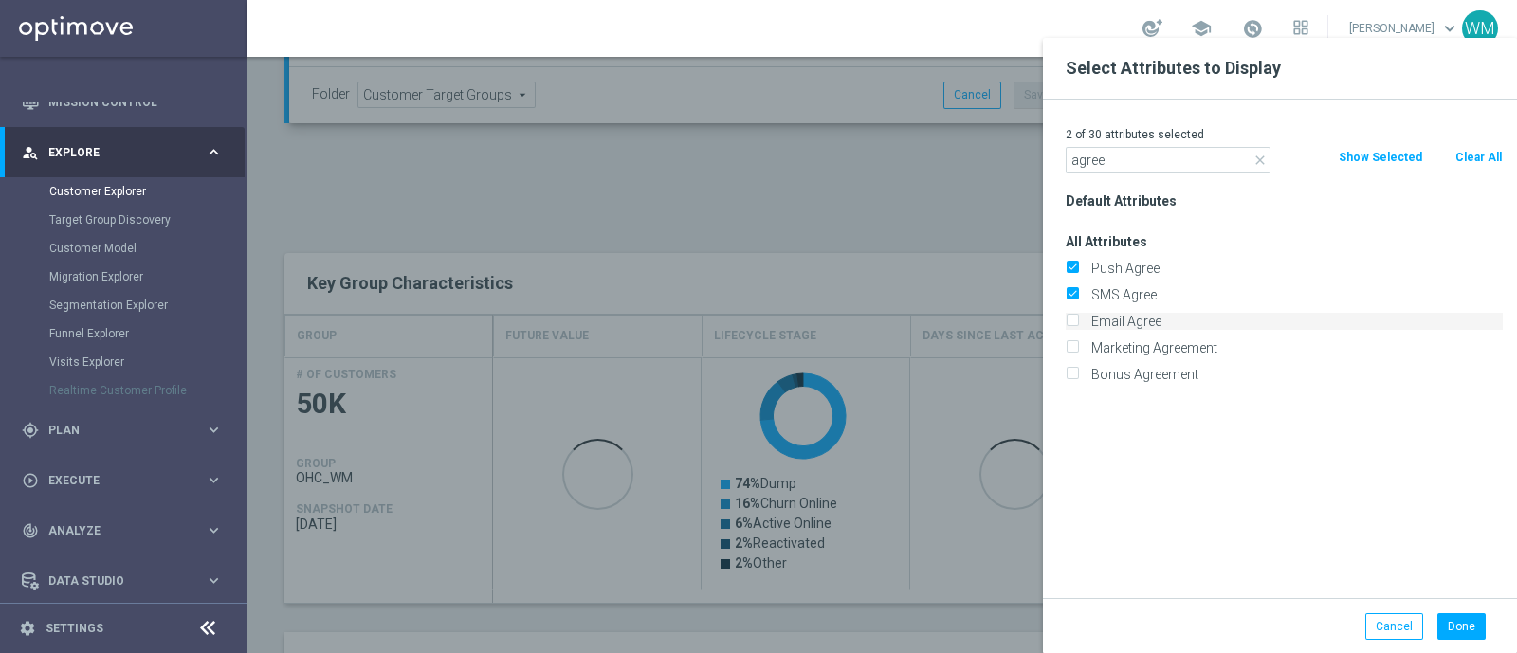
click at [1089, 324] on label "Email Agree" at bounding box center [1293, 321] width 418 height 17
click at [1078, 324] on input "Email Agree" at bounding box center [1071, 324] width 12 height 12
checkbox input "true"
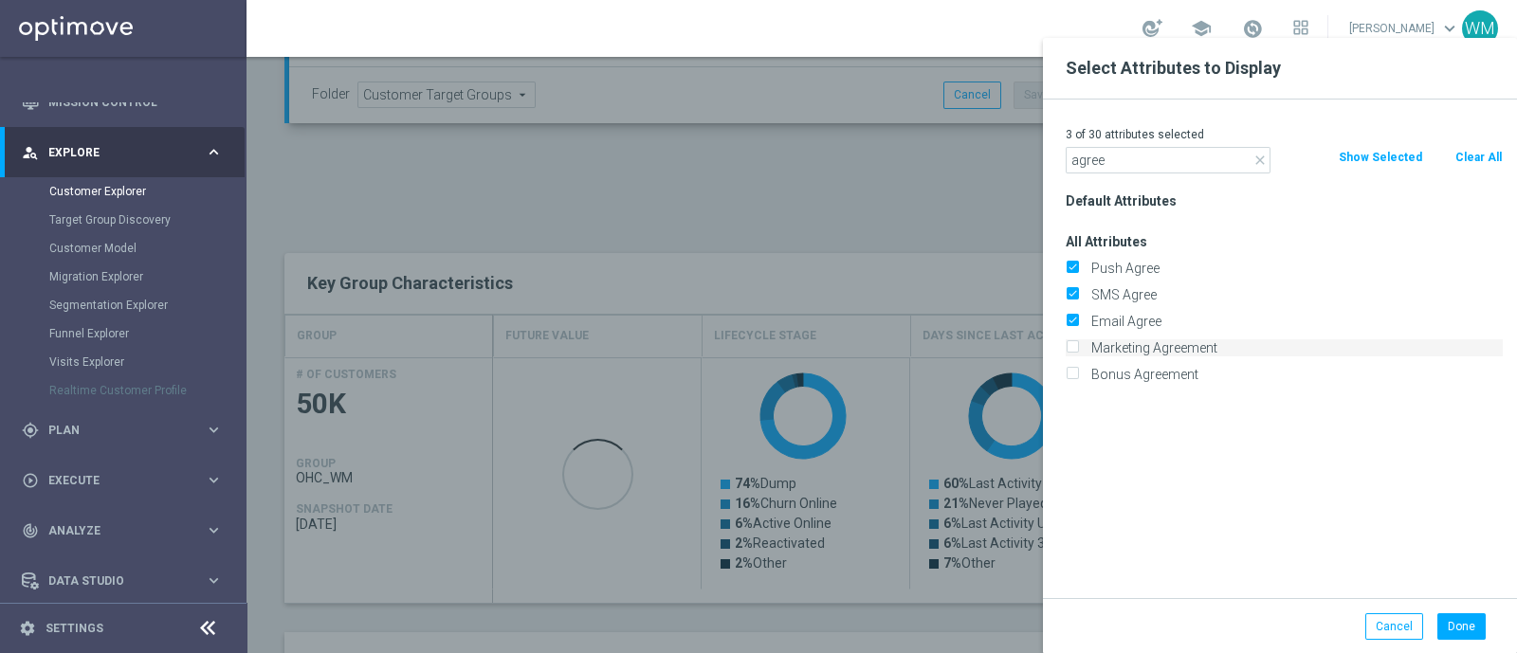
click at [1089, 343] on label "Marketing Agreement" at bounding box center [1293, 347] width 418 height 17
click at [1078, 344] on input "Marketing Agreement" at bounding box center [1071, 350] width 12 height 12
checkbox input "true"
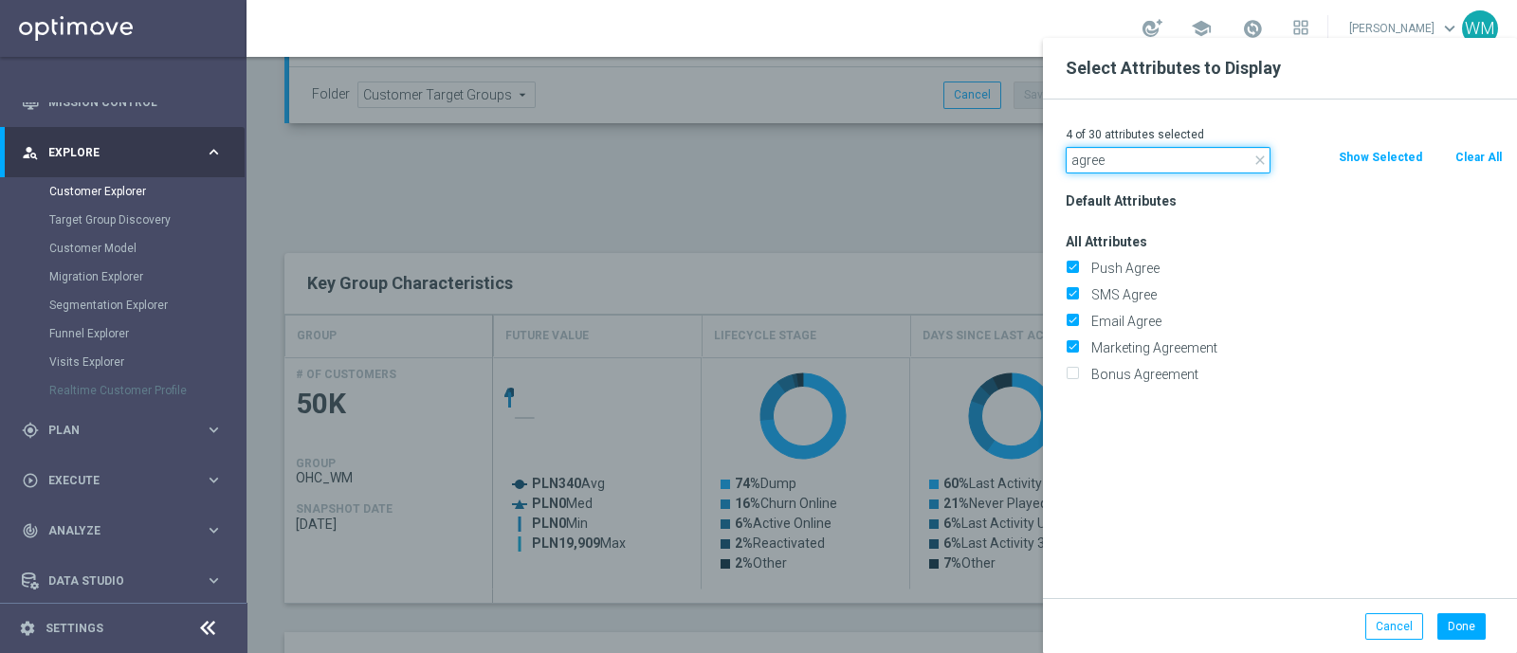
click at [1089, 168] on input "agree" at bounding box center [1167, 160] width 205 height 27
type input "canc"
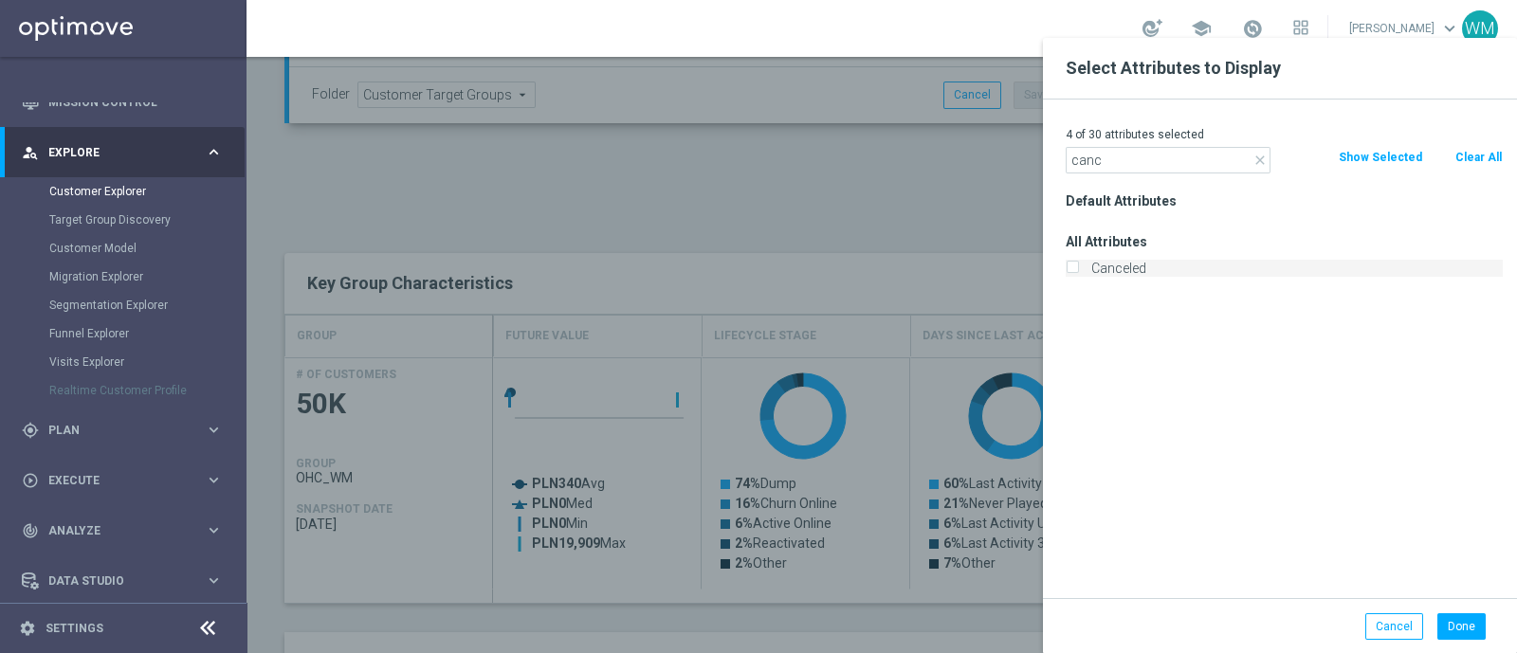
click at [1089, 268] on label "Canceled" at bounding box center [1293, 268] width 418 height 17
click at [1078, 268] on input "Canceled" at bounding box center [1071, 270] width 12 height 12
checkbox input "true"
click at [1089, 165] on input "canc" at bounding box center [1167, 160] width 205 height 27
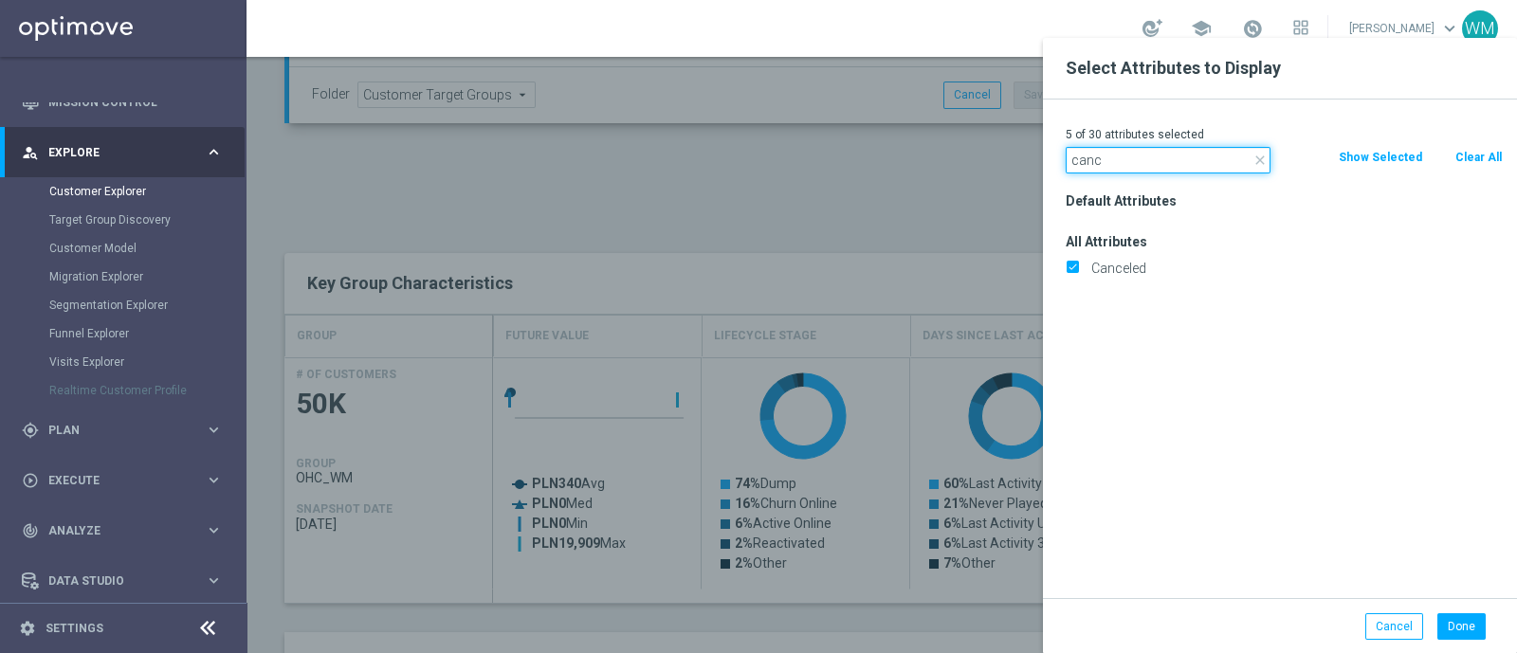
click at [1089, 165] on input "canc" at bounding box center [1167, 160] width 205 height 27
type input "incomp"
click at [1089, 263] on label "Incomplete" at bounding box center [1293, 268] width 418 height 17
click at [1078, 264] on input "Incomplete" at bounding box center [1071, 270] width 12 height 12
checkbox input "true"
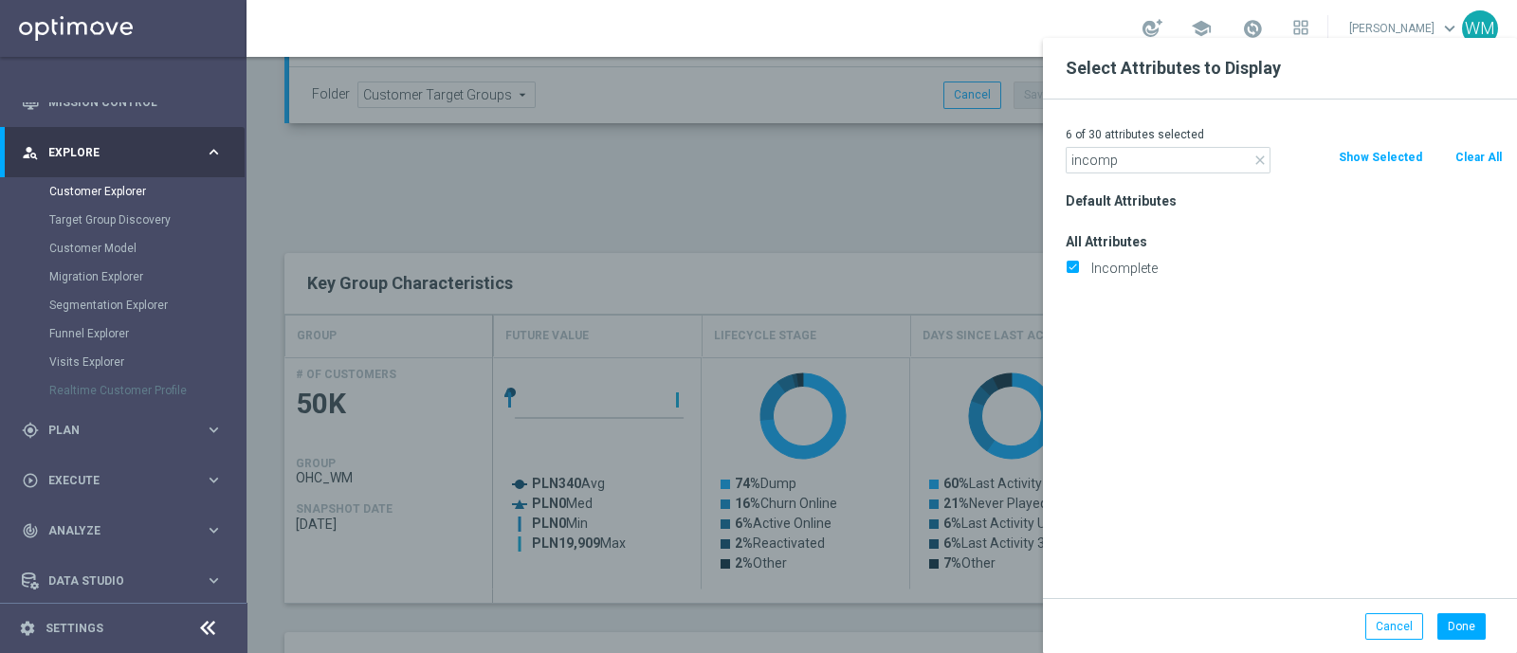
click at [1089, 181] on div "6 of 30 attributes selected close incomp Clear All Show Selected Default Attrib…" at bounding box center [1280, 349] width 474 height 499
click at [1089, 147] on input "incomp" at bounding box center [1167, 160] width 205 height 27
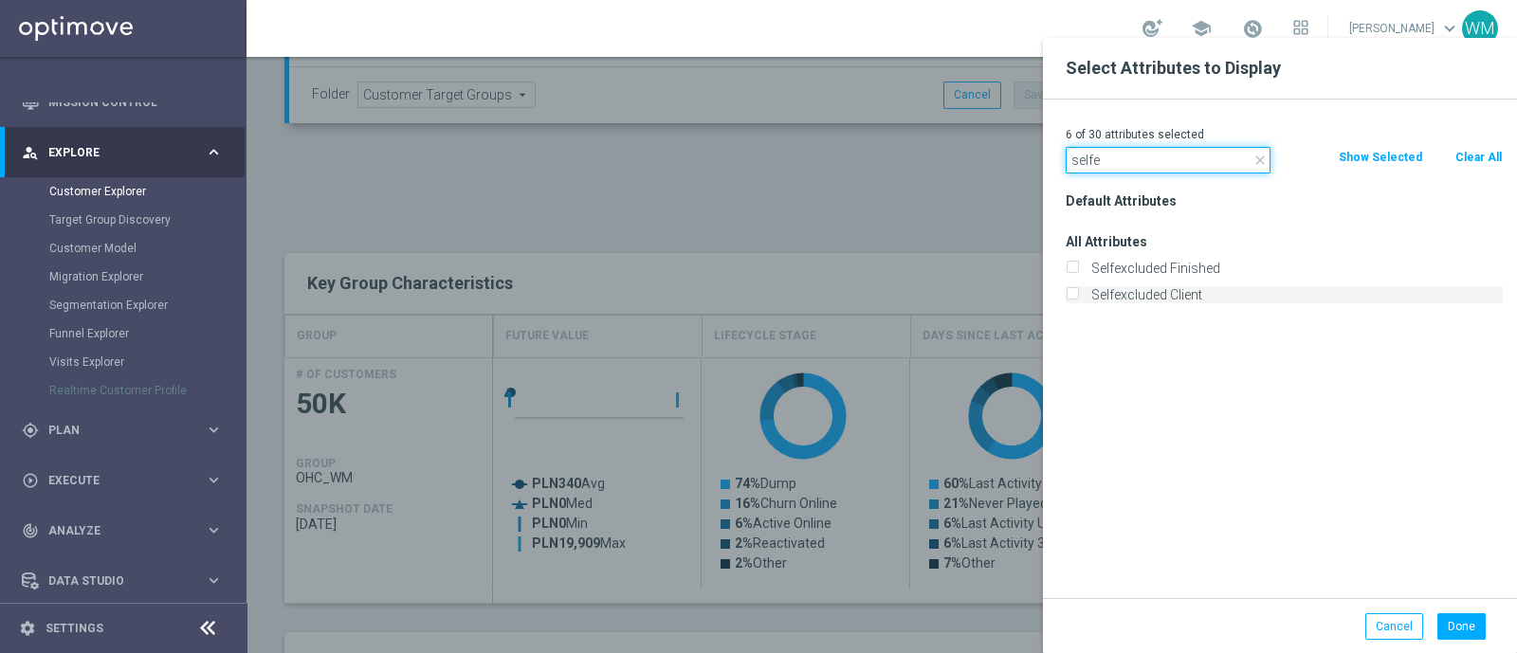
type input "selfe"
click at [1089, 288] on label "Selfexcluded Client" at bounding box center [1293, 294] width 418 height 17
click at [1078, 291] on input "Selfexcluded Client" at bounding box center [1071, 297] width 12 height 12
checkbox input "true"
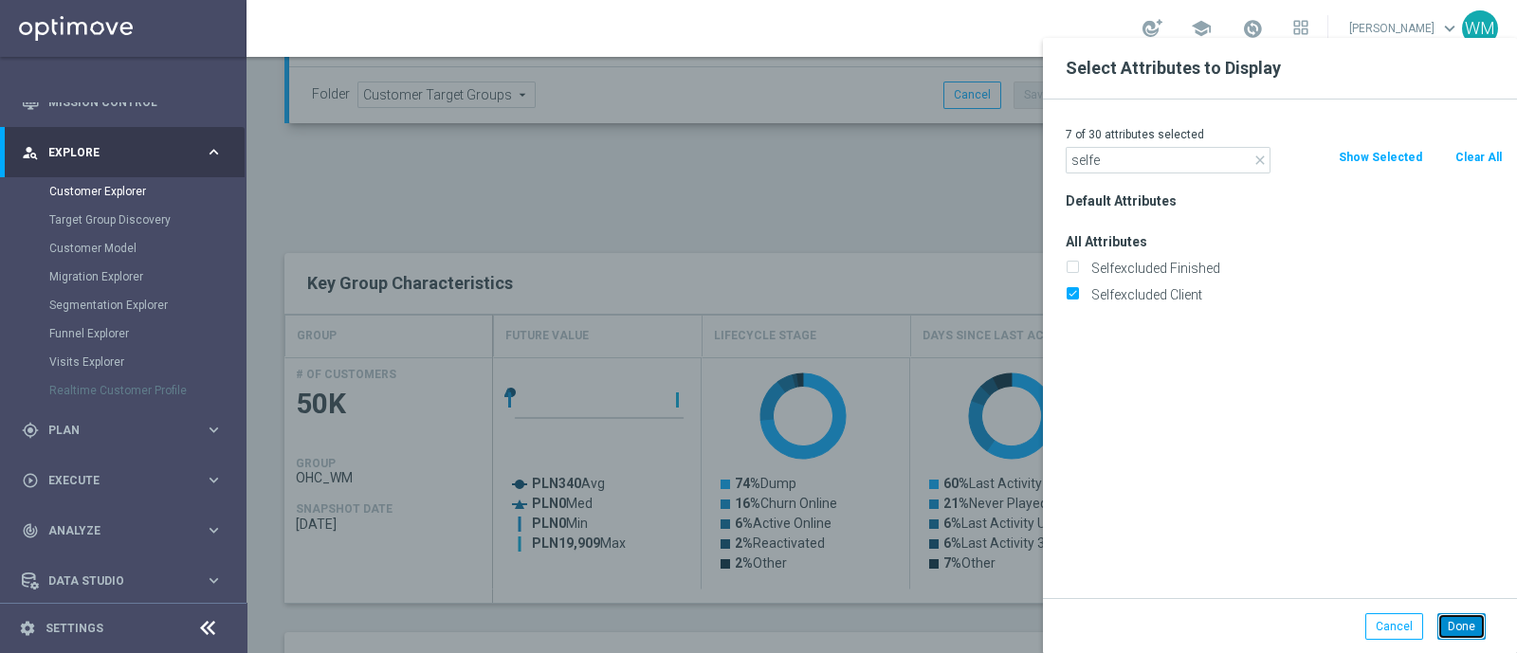
click at [1089, 461] on button "Done" at bounding box center [1461, 626] width 48 height 27
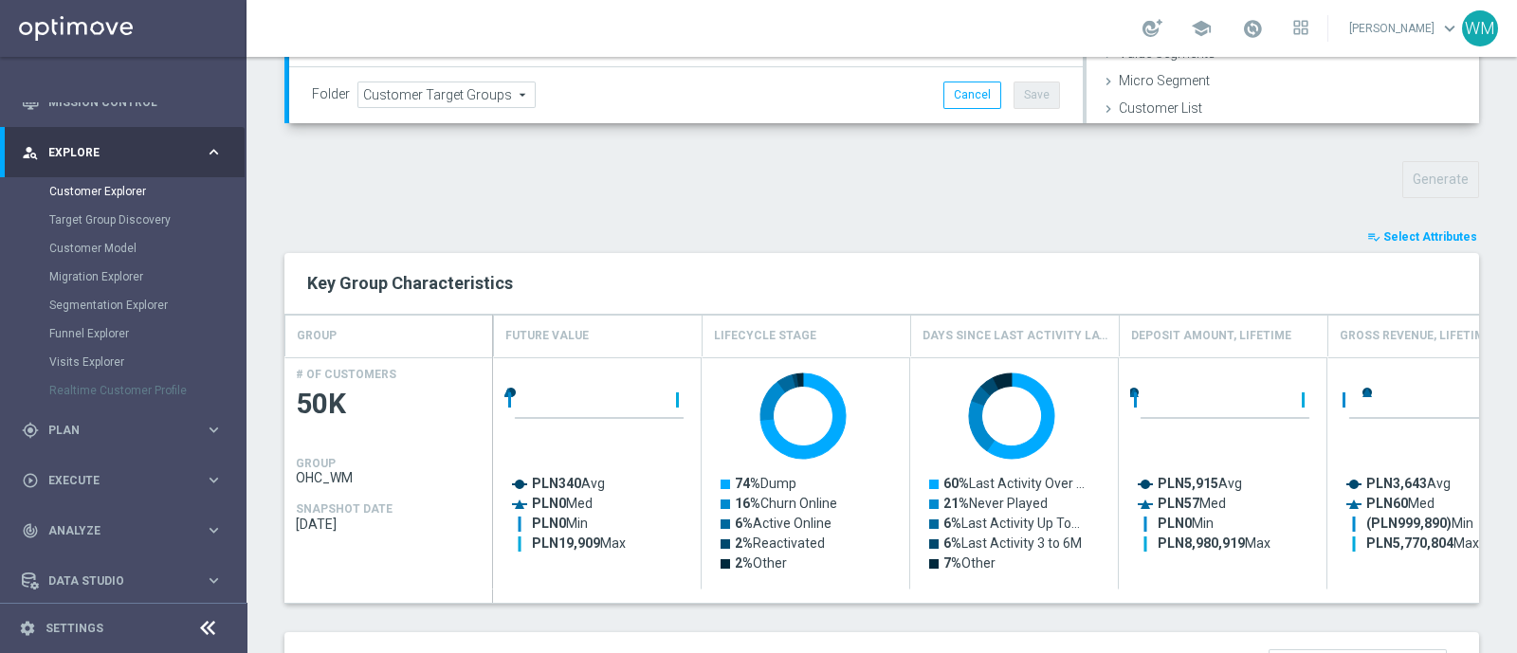
type input "Search"
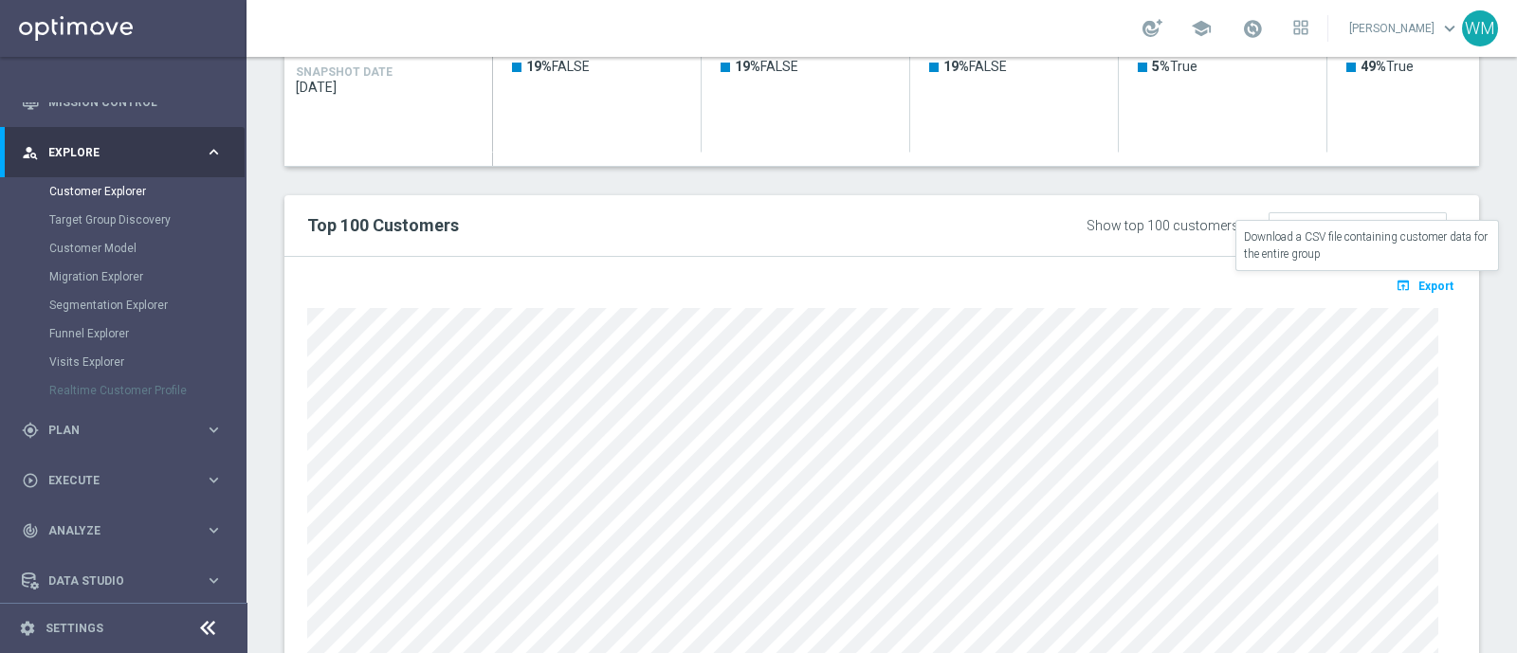
click at [1089, 280] on span "Export" at bounding box center [1435, 286] width 35 height 13
drag, startPoint x: 303, startPoint y: 220, endPoint x: 532, endPoint y: 228, distance: 228.6
click at [532, 228] on div "Top 100 Customers" at bounding box center [636, 225] width 686 height 32
click at [532, 228] on h2 "Top 100 Customers" at bounding box center [636, 225] width 658 height 23
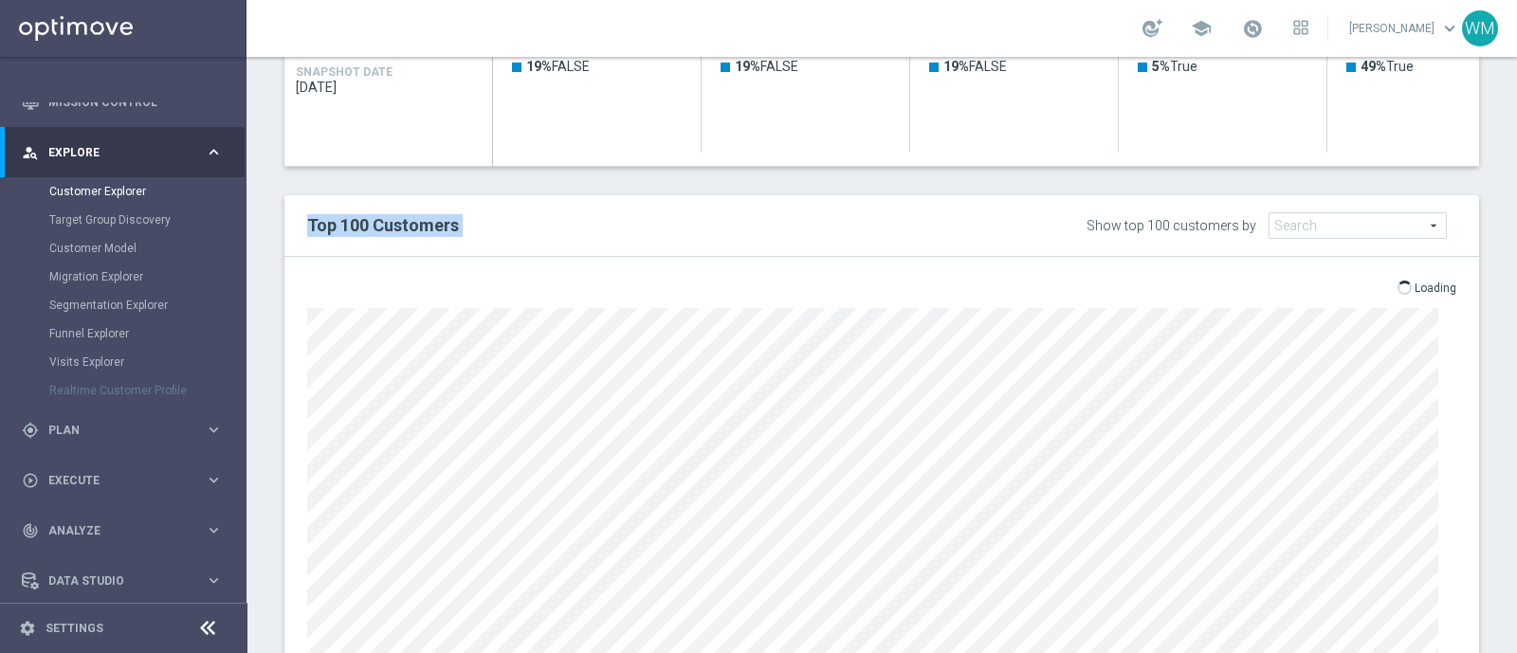
click at [532, 228] on h2 "Top 100 Customers" at bounding box center [636, 225] width 658 height 23
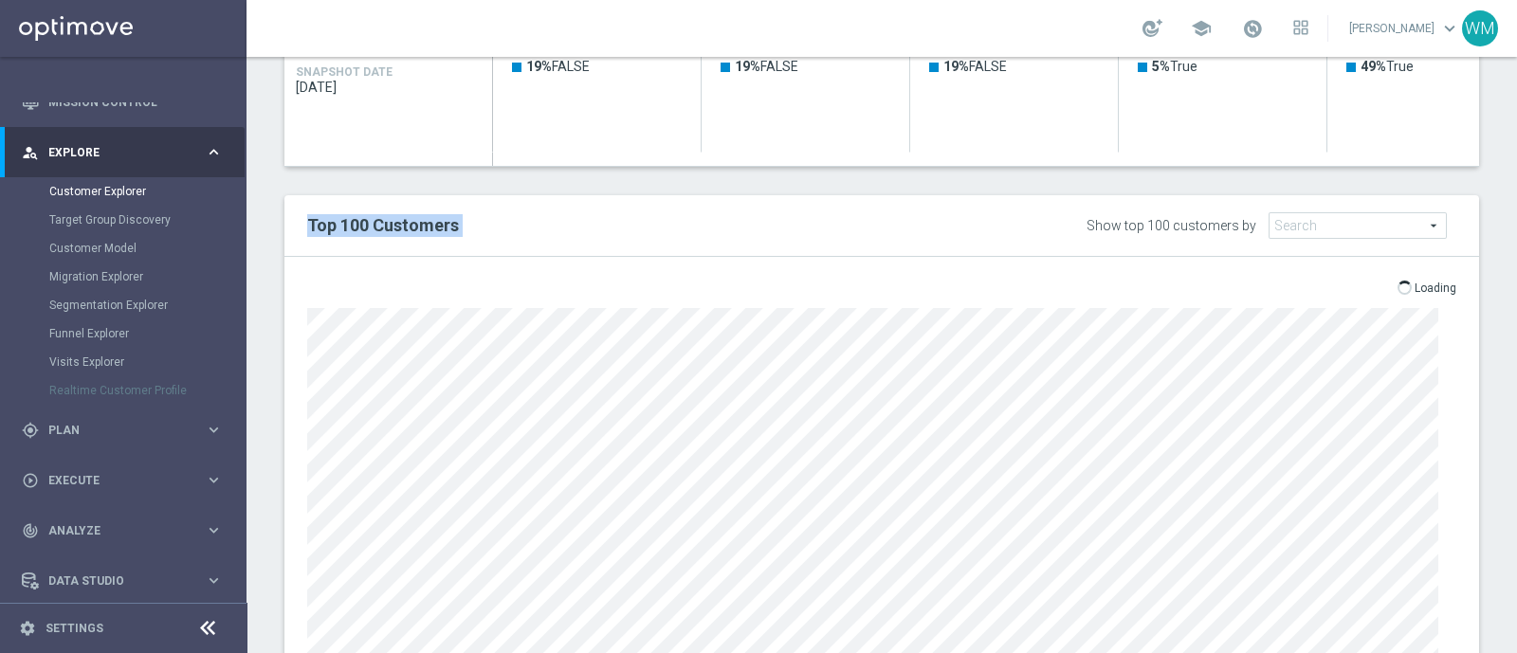
click at [532, 228] on h2 "Top 100 Customers" at bounding box center [636, 225] width 658 height 23
click at [1028, 272] on div "open_in_browser Export Loading" at bounding box center [881, 488] width 1194 height 463
